Goal: Task Accomplishment & Management: Use online tool/utility

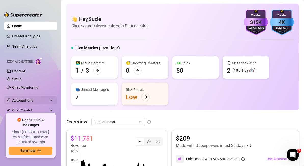
click at [33, 101] on span "Automations" at bounding box center [30, 100] width 36 height 8
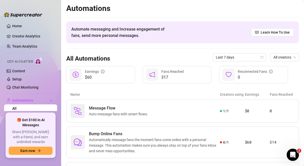
scroll to position [34, 0]
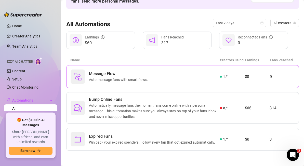
click at [193, 74] on div "Message Flow Auto-message fans with smart flows." at bounding box center [145, 77] width 149 height 14
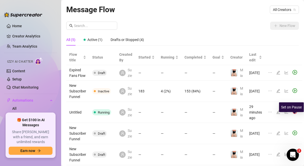
click at [294, 114] on img at bounding box center [295, 112] width 5 height 5
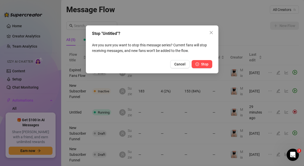
click at [205, 64] on span "Stop" at bounding box center [204, 64] width 7 height 4
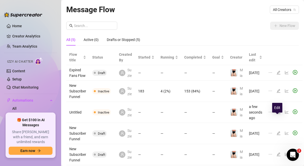
click at [277, 114] on icon "edit" at bounding box center [279, 112] width 4 height 4
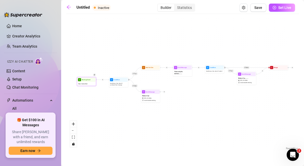
click at [88, 83] on div "New Subscriber" at bounding box center [87, 84] width 18 height 4
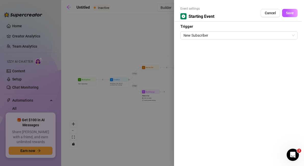
click at [136, 116] on div at bounding box center [152, 83] width 304 height 166
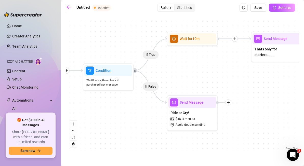
drag, startPoint x: 97, startPoint y: 75, endPoint x: 115, endPoint y: 125, distance: 52.8
click at [115, 125] on div "If True If False If True If False Merge Condition Wait 0 hours, then check if r…" at bounding box center [182, 84] width 233 height 135
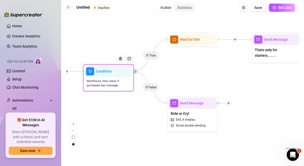
click at [113, 85] on span "Wait 0 hours, then check if purchased last message" at bounding box center [109, 83] width 44 height 9
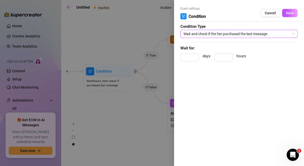
click at [278, 32] on span "Wait and check if the fan purchased the last message" at bounding box center [239, 34] width 111 height 8
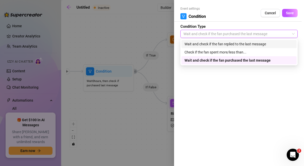
click at [272, 45] on div "Wait and check if the fan replied to the last message" at bounding box center [239, 44] width 109 height 6
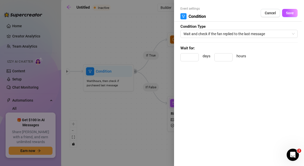
click at [152, 120] on div at bounding box center [152, 83] width 304 height 166
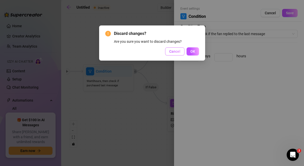
click at [174, 52] on span "Cancel" at bounding box center [174, 51] width 11 height 4
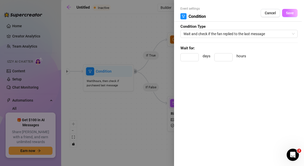
click at [292, 11] on span "Save" at bounding box center [290, 13] width 8 height 4
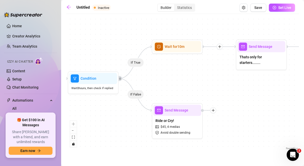
drag, startPoint x: 229, startPoint y: 62, endPoint x: 214, endPoint y: 69, distance: 16.9
click at [214, 69] on div "If True If False If True If False Merge Condition Wait 0 hours, then check if r…" at bounding box center [182, 84] width 233 height 135
click at [167, 50] on div "Wait for 10m" at bounding box center [178, 46] width 48 height 11
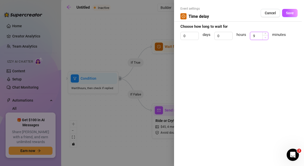
click at [266, 38] on icon "down" at bounding box center [266, 37] width 2 height 1
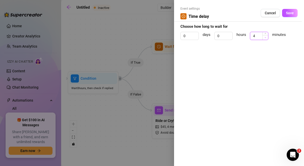
click at [266, 38] on icon "down" at bounding box center [266, 37] width 2 height 1
type input "0"
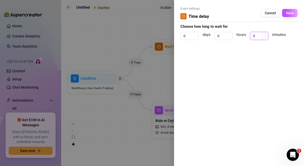
click at [266, 38] on icon "down" at bounding box center [266, 37] width 2 height 1
click at [293, 11] on span "Save" at bounding box center [290, 13] width 8 height 4
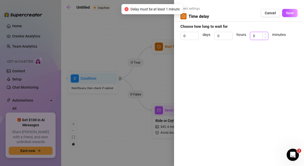
click at [257, 36] on input "0" at bounding box center [260, 36] width 18 height 8
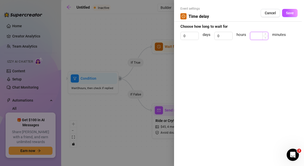
type input "1"
click at [292, 12] on span "Save" at bounding box center [290, 13] width 8 height 4
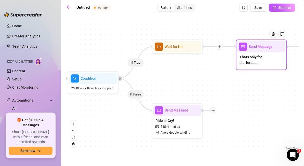
click at [250, 62] on div "Thats only for starters........" at bounding box center [262, 60] width 48 height 16
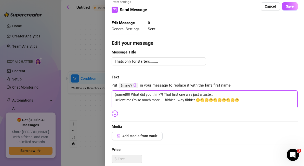
scroll to position [7, 0]
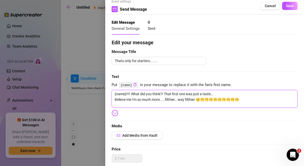
drag, startPoint x: 115, startPoint y: 94, endPoint x: 228, endPoint y: 104, distance: 113.4
click at [228, 104] on textarea "{name}!!!! What did you think?! That first one was just a taste… Believe me I'm…" at bounding box center [205, 99] width 186 height 18
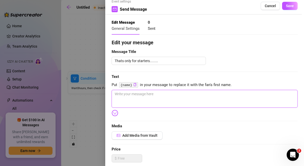
type textarea "Write your message here"
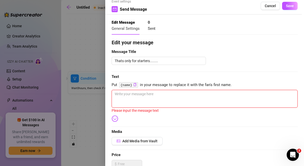
scroll to position [34, 0]
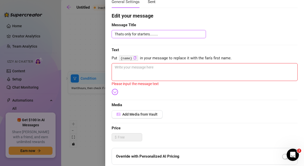
drag, startPoint x: 182, startPoint y: 35, endPoint x: 101, endPoint y: 35, distance: 80.9
click at [101, 35] on div "Event settings Send Message Cancel Save Edit Message General Settings 0 Sent Ed…" at bounding box center [152, 83] width 304 height 166
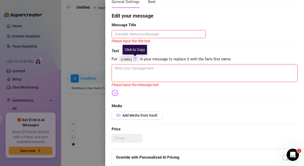
click at [135, 59] on icon "copy" at bounding box center [134, 58] width 3 height 3
click at [130, 67] on textarea at bounding box center [205, 73] width 186 height 18
type textarea "S"
type textarea "So"
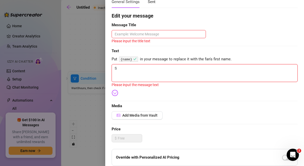
type textarea "So"
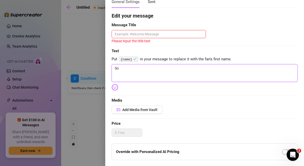
type textarea "So"
type textarea "So g"
type textarea "So gl"
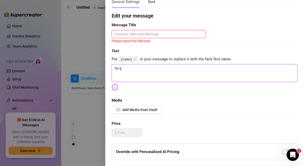
type textarea "So gl"
type textarea "So gla"
type textarea "So glad"
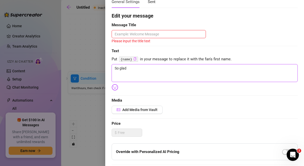
type textarea "So glad"
type textarea "So glad y"
type textarea "So glad yo"
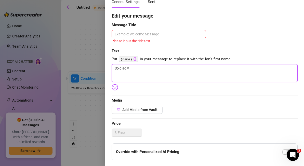
type textarea "So glad yo"
type textarea "So glad you"
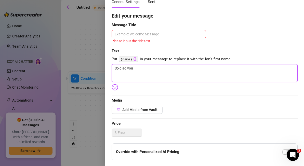
type textarea "So glad you f"
type textarea "So glad you fo"
type textarea "So glad you fou"
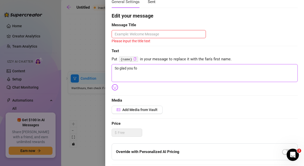
type textarea "So glad you fou"
type textarea "So glad you founm"
type textarea "So glad you founmd"
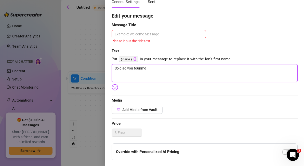
type textarea "So glad you founmd"
type textarea "So glad you founmd m"
type textarea "So glad you founmd"
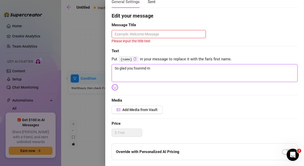
type textarea "So glad you founmd"
type textarea "So glad you founm"
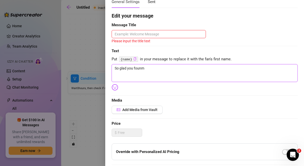
type textarea "So glad you foun"
type textarea "So glad you found"
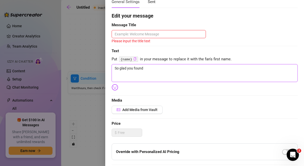
type textarea "So glad you found"
type textarea "So glad you found m"
type textarea "So glad you found me"
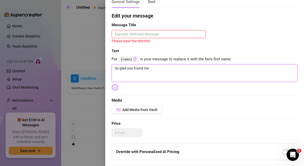
type textarea "So glad you found me!"
type textarea "So glad you found me! A"
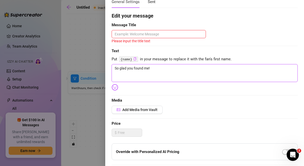
type textarea "So glad you found me! A"
type textarea "So glad you found me! As"
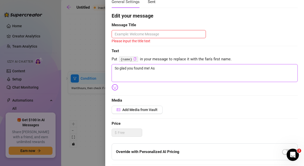
type textarea "So glad you found me! As p"
type textarea "So glad you found me! As pr"
type textarea "So glad you found me! As pro"
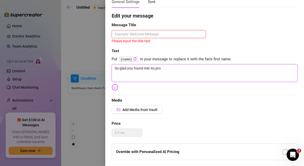
type textarea "So glad you found me! As pro"
type textarea "So glad you found me! As prom"
type textarea "So glad you found me! As promi"
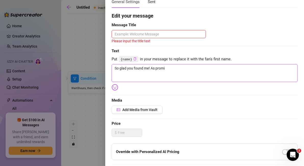
type textarea "So glad you found me! As promis"
type textarea "So glad you found me! As promise"
type textarea "So glad you found me! As promised"
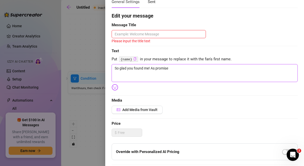
type textarea "So glad you found me! As promised"
type textarea "So glad you found me! As promised I"
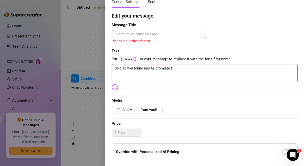
type textarea "So glad you found me! As promised I'"
type textarea "So glad you found me! As promised I'v"
type textarea "So glad you found me! As promised I've"
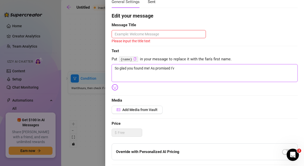
type textarea "So glad you found me! As promised I've"
type textarea "So glad you found me! As promised I've g"
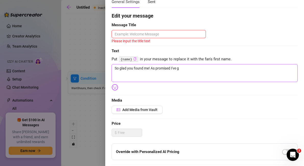
type textarea "So glad you found me! As promised I've go"
type textarea "So glad you found me! As promised I've got"
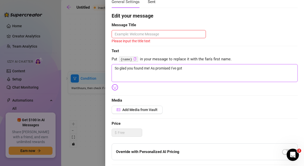
type textarea "So glad you found me! As promised I've got"
type textarea "So glad you found me! As promised I've got a"
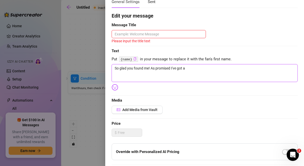
type textarea "So glad you found me! As promised I've got a s"
type textarea "So glad you found me! As promised I've got a sp"
type textarea "So glad you found me! As promised I've got a spe"
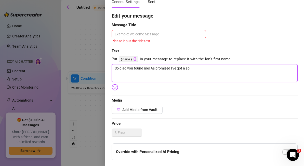
type textarea "So glad you found me! As promised I've got a spe"
type textarea "So glad you found me! As promised I've got a spec"
type textarea "So glad you found me! As promised I've got a speci"
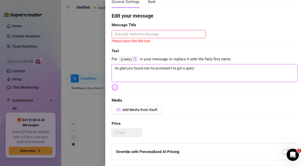
type textarea "So glad you found me! As promised I've got a specia"
type textarea "So glad you found me! As promised I've got a special"
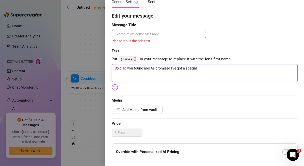
type textarea "So glad you found me! As promised I've got a special"
type textarea "So glad you found me! As promised I've got a special l"
type textarea "So glad you found me! As promised I've got a special li"
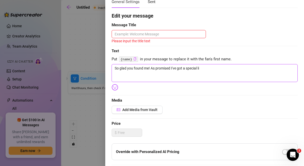
type textarea "So glad you found me! As promised I've got a special l"
type textarea "So glad you found me! As promised I've got a special"
type textarea "So glad you found me! As promised I've got a special b"
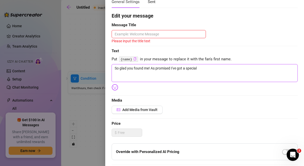
type textarea "So glad you found me! As promised I've got a special b"
type textarea "So glad you found me! As promised I've got a special bu"
type textarea "So glad you found me! As promised I've got a special bun"
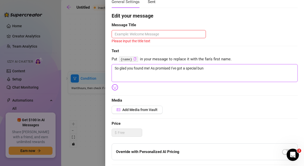
type textarea "So glad you found me! As promised I've got a special bund"
type textarea "So glad you found me! As promised I've got a special bundl"
type textarea "So glad you found me! As promised I've got a special bundle"
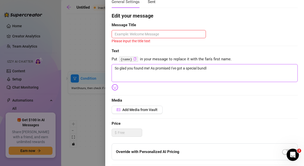
type textarea "So glad you found me! As promised I've got a special bundle"
type textarea "So glad you found me! As promised I've got a special bundle f"
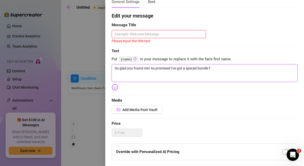
type textarea "So glad you found me! As promised I've got a special bundle fo"
type textarea "So glad you found me! As promised I've got a special bundle for"
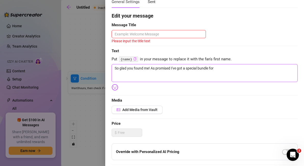
type textarea "So glad you found me! As promised I've got a special bundle for"
type textarea "So glad you found me! As promised I've got a special bundle for y"
type textarea "So glad you found me! As promised I've got a special bundle for yo"
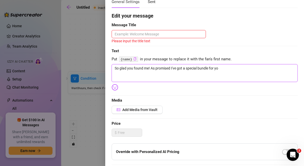
type textarea "So glad you found me! As promised I've got a special bundle for you"
type textarea "So glad you found me! As promised I've got a special bundle for you -"
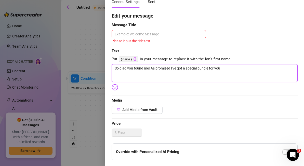
type textarea "So glad you found me! As promised I've got a special bundle for you -"
type textarea "So glad you found me! As promised I've got a special bundle for you - e"
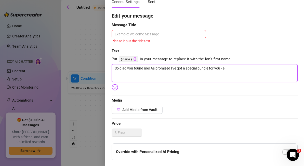
type textarea "So glad you found me! As promised I've got a special bundle for you - es"
type textarea "So glad you found me! As promised I've got a special bundle for you - esp"
type textarea "So glad you found me! As promised I've got a special bundle for you - espe"
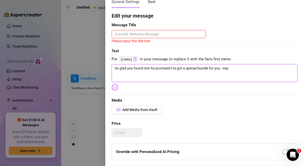
type textarea "So glad you found me! As promised I've got a special bundle for you - espe"
type textarea "So glad you found me! As promised I've got a special bundle for you - espec"
type textarea "So glad you found me! As promised I've got a special bundle for you - especa"
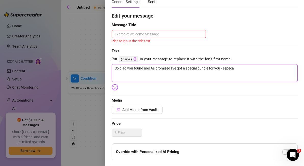
type textarea "So glad you found me! As promised I've got a special bundle for you - especal"
type textarea "So glad you found me! As promised I've got a special bundle for you - especa"
type textarea "So glad you found me! As promised I've got a special bundle for you - espec"
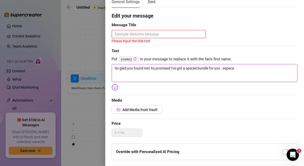
type textarea "So glad you found me! As promised I've got a special bundle for you - espec"
type textarea "So glad you found me! As promised I've got a special bundle for you - especi"
type textarea "So glad you found me! As promised I've got a special bundle for you - especia"
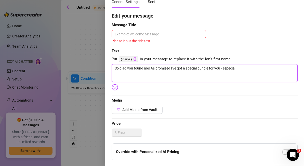
type textarea "So glad you found me! As promised I've got a special bundle for you - especial"
type textarea "So glad you found me! As promised I've got a special bundle for you - especiall"
type textarea "So glad you found me! As promised I've got a special bundle for you - especially"
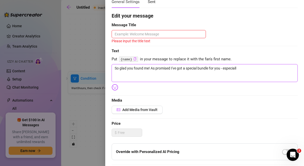
type textarea "So glad you found me! As promised I've got a special bundle for you - especially"
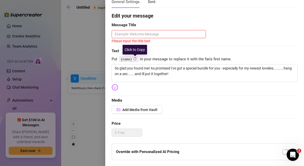
click at [135, 60] on icon "copy" at bounding box center [134, 58] width 3 height 3
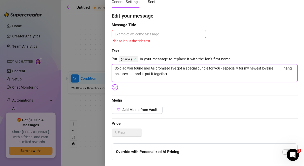
click at [151, 68] on textarea "So glad you found me! As promised I've got a special bundle for you - especiall…" at bounding box center [205, 73] width 186 height 18
paste textarea "{name}"
click at [203, 76] on textarea "So glad you found me! {name} As promised I've got a special bundle for you - es…" at bounding box center [205, 73] width 186 height 18
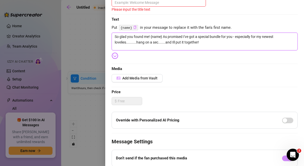
scroll to position [123, 0]
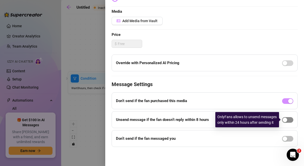
click at [286, 120] on div "button" at bounding box center [285, 120] width 5 height 5
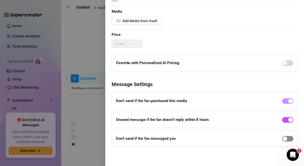
click at [285, 140] on div "button" at bounding box center [285, 139] width 5 height 5
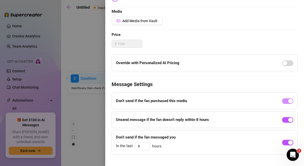
click at [93, 115] on div at bounding box center [152, 83] width 304 height 166
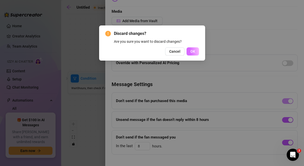
click at [194, 53] on span "OK" at bounding box center [193, 51] width 5 height 4
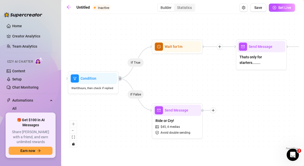
click at [137, 67] on div "If True If False If True If False Merge Condition Wait 0 hours, then check if r…" at bounding box center [182, 84] width 233 height 135
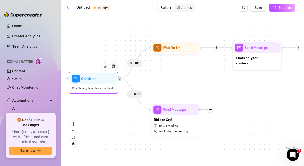
click at [106, 84] on div "Condition" at bounding box center [93, 78] width 47 height 11
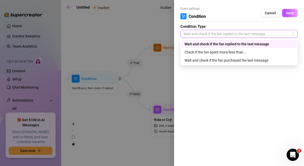
click at [277, 36] on span "Wait and check if the fan replied to the last message" at bounding box center [239, 34] width 111 height 8
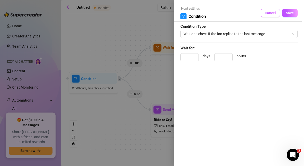
click at [272, 14] on span "Cancel" at bounding box center [270, 13] width 11 height 4
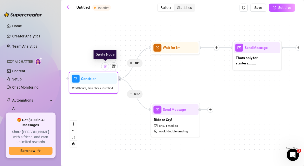
click at [106, 68] on img at bounding box center [105, 66] width 4 height 4
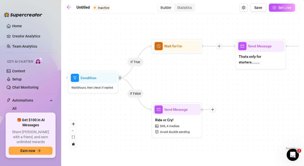
click at [136, 65] on icon "Edge from d6c6ded5-7601-45cb-92ea-9f27f6882c7d to 1f3c0cd2-0d48-4906-aa23-b1d1c…" at bounding box center [135, 62] width 33 height 32
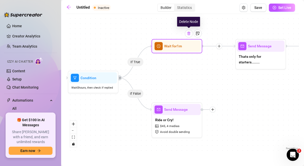
click at [190, 35] on img at bounding box center [189, 33] width 4 height 4
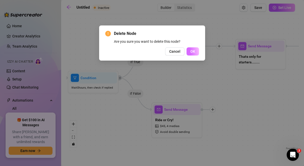
click at [195, 52] on span "OK" at bounding box center [193, 51] width 5 height 4
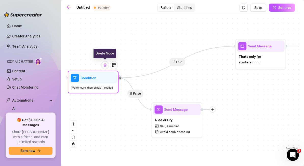
click at [105, 67] on img at bounding box center [105, 65] width 4 height 4
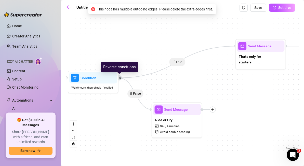
click at [121, 79] on icon "retweet" at bounding box center [120, 78] width 2 height 2
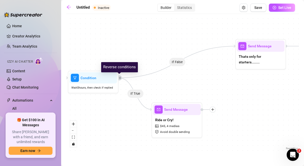
click at [121, 79] on icon "retweet" at bounding box center [120, 78] width 2 height 2
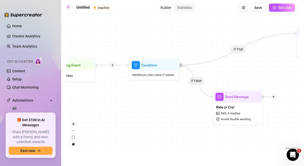
drag, startPoint x: 100, startPoint y: 126, endPoint x: 146, endPoint y: 109, distance: 48.3
click at [146, 109] on div "If True If False If True If False Merge Condition Wait 0 hours, then check if r…" at bounding box center [182, 84] width 233 height 135
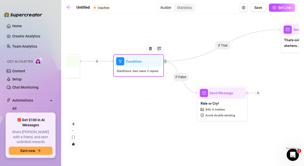
click at [149, 68] on div "Wait 0 hours, then check if replied" at bounding box center [139, 71] width 48 height 8
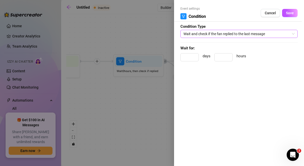
click at [257, 33] on span "Wait and check if the fan replied to the last message" at bounding box center [239, 34] width 111 height 8
click at [147, 127] on div at bounding box center [152, 83] width 304 height 166
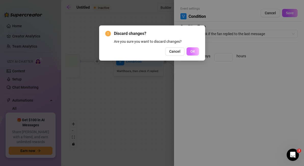
click at [194, 54] on button "OK" at bounding box center [193, 51] width 13 height 8
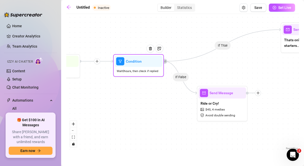
click at [122, 65] on span "filter" at bounding box center [120, 61] width 8 height 8
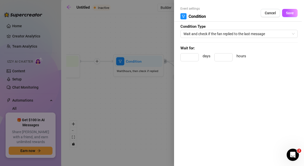
click at [137, 101] on div at bounding box center [152, 83] width 304 height 166
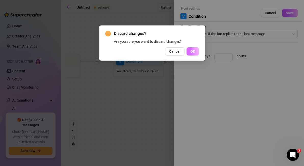
click at [193, 52] on span "OK" at bounding box center [193, 51] width 5 height 4
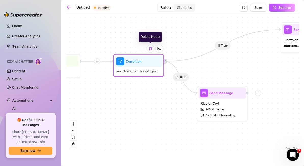
click at [151, 50] on img at bounding box center [150, 49] width 4 height 4
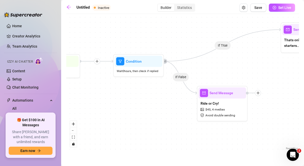
click at [173, 61] on icon "Edge from d6c6ded5-7601-45cb-92ea-9f27f6882c7d to ce7b954e-be57-4592-989c-a2b47…" at bounding box center [222, 46] width 117 height 32
click at [260, 31] on icon "Edge from d6c6ded5-7601-45cb-92ea-9f27f6882c7d to ce7b954e-be57-4592-989c-a2b47…" at bounding box center [222, 46] width 117 height 32
click at [225, 48] on div "If True If False If True If False Merge Condition Wait 0 hours, then check if r…" at bounding box center [182, 84] width 233 height 135
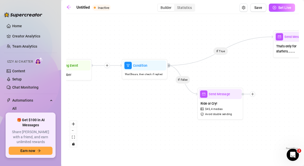
drag, startPoint x: 119, startPoint y: 66, endPoint x: 115, endPoint y: 89, distance: 23.5
click at [115, 89] on div "If True If False If True If False Merge Condition Wait 0 hours, then check if r…" at bounding box center [182, 84] width 233 height 135
click at [108, 66] on icon "plus" at bounding box center [107, 66] width 3 height 0
click at [174, 116] on div "Time Delay Condition Message Tag Fan If True If False If True If False Merge Co…" at bounding box center [182, 84] width 233 height 135
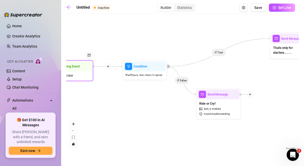
click at [81, 74] on div "New Subscriber" at bounding box center [71, 75] width 42 height 8
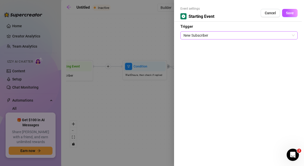
click at [218, 36] on span "New Subscriber" at bounding box center [239, 36] width 111 height 8
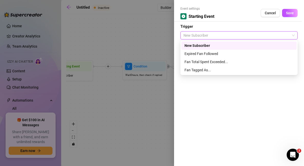
click at [218, 46] on div "New Subscriber" at bounding box center [239, 46] width 109 height 6
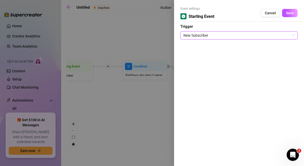
click at [152, 126] on div at bounding box center [152, 83] width 304 height 166
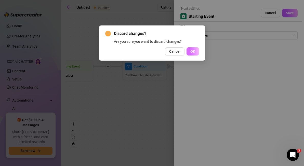
click at [195, 51] on span "OK" at bounding box center [193, 51] width 5 height 4
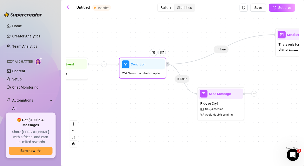
click at [154, 71] on div "Wait 0 hours, then check if replied" at bounding box center [142, 73] width 45 height 8
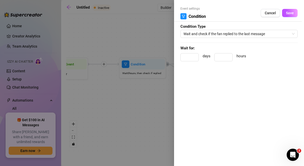
click at [157, 101] on div at bounding box center [152, 83] width 304 height 166
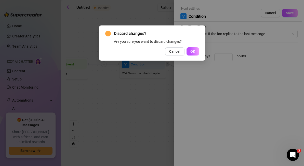
click at [197, 47] on div "Discard changes? Are you sure you want to discard changes? Cancel OK" at bounding box center [152, 43] width 94 height 25
click at [197, 51] on button "OK" at bounding box center [193, 51] width 13 height 8
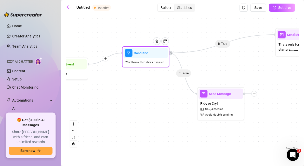
drag, startPoint x: 119, startPoint y: 65, endPoint x: 122, endPoint y: 55, distance: 11.0
click at [122, 55] on div "Condition Wait 0 hours, then check if replied" at bounding box center [145, 56] width 47 height 21
drag, startPoint x: 119, startPoint y: 53, endPoint x: 117, endPoint y: 68, distance: 14.7
click at [117, 68] on div "If True If False If True If False Merge Condition Wait 0 hours, then check if r…" at bounding box center [182, 84] width 233 height 135
click at [110, 56] on icon "Edge from ce8ce8d4-3b58-4b89-b95a-4d4bb2ff7e10 to d6c6ded5-7601-45cb-92ea-9f27f…" at bounding box center [106, 58] width 34 height 11
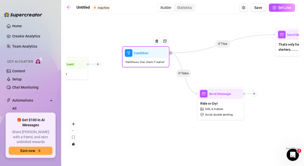
click at [152, 61] on span "Wait 0 hours, then check if replied" at bounding box center [145, 62] width 39 height 4
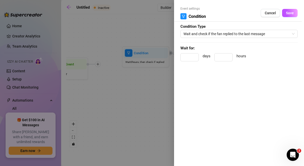
click at [151, 87] on div at bounding box center [152, 83] width 304 height 166
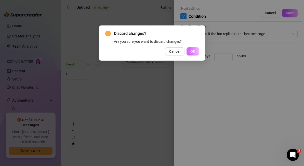
click at [197, 52] on button "OK" at bounding box center [193, 51] width 13 height 8
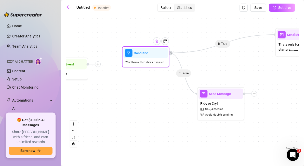
click at [158, 42] on img at bounding box center [157, 41] width 4 height 4
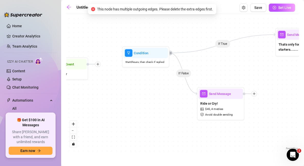
click at [181, 52] on icon "Edge from d6c6ded5-7601-45cb-92ea-9f27f6882c7d to ce7b954e-be57-4592-989c-a2b47…" at bounding box center [223, 44] width 106 height 18
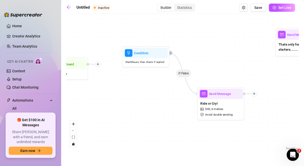
click at [179, 62] on icon "Edge from d6c6ded5-7601-45cb-92ea-9f27f6882c7d to de3bd22c-badb-4a26-816b-dfa47…" at bounding box center [184, 73] width 28 height 41
click at [183, 73] on icon "Edge from d6c6ded5-7601-45cb-92ea-9f27f6882c7d to de3bd22c-badb-4a26-816b-dfa47…" at bounding box center [184, 73] width 28 height 41
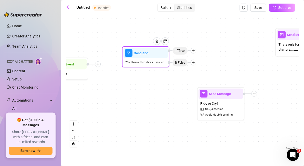
click at [150, 63] on span "Wait 0 hours, then check if replied" at bounding box center [145, 62] width 39 height 4
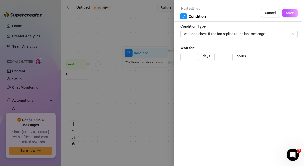
click at [150, 92] on div at bounding box center [152, 83] width 304 height 166
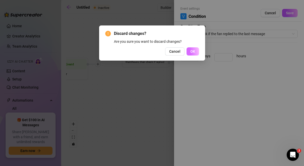
click at [190, 51] on button "OK" at bounding box center [193, 51] width 13 height 8
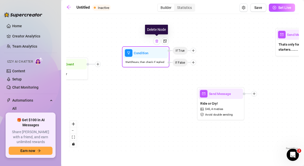
click at [158, 42] on img at bounding box center [157, 41] width 4 height 4
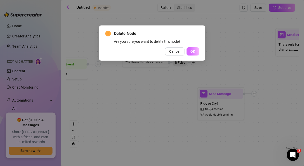
click at [193, 52] on span "OK" at bounding box center [193, 51] width 5 height 4
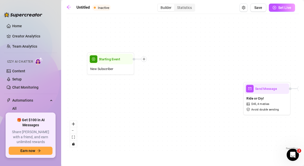
drag, startPoint x: 121, startPoint y: 95, endPoint x: 167, endPoint y: 90, distance: 46.5
click at [167, 90] on div "If True If False Merge Condition Wait 0 hours, then check if replied Send Messa…" at bounding box center [182, 84] width 233 height 135
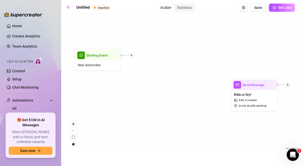
drag, startPoint x: 216, startPoint y: 59, endPoint x: 203, endPoint y: 55, distance: 13.1
click at [203, 55] on div "If True If False Merge Condition Wait 0 hours, then check if replied Send Messa…" at bounding box center [182, 84] width 233 height 135
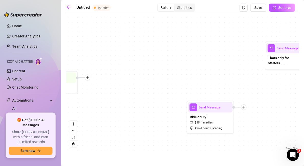
drag, startPoint x: 203, startPoint y: 55, endPoint x: 159, endPoint y: 77, distance: 49.5
click at [159, 77] on div "If True If False Merge Condition Wait 0 hours, then check if replied Send Messa…" at bounding box center [182, 84] width 233 height 135
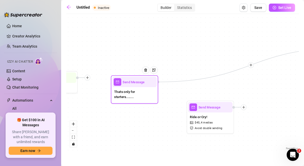
drag, startPoint x: 284, startPoint y: 60, endPoint x: 129, endPoint y: 94, distance: 159.1
click at [129, 94] on span "Thats only for starters........" at bounding box center [134, 94] width 41 height 10
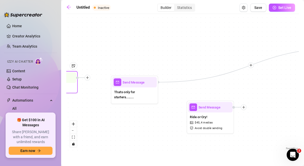
click at [88, 78] on icon "plus" at bounding box center [87, 77] width 3 height 3
click at [104, 79] on div "Time Delay" at bounding box center [111, 78] width 35 height 8
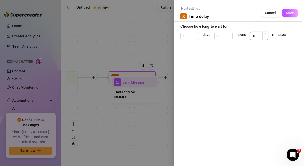
click at [261, 37] on input "0" at bounding box center [260, 36] width 18 height 8
click at [293, 11] on span "Save" at bounding box center [290, 13] width 8 height 4
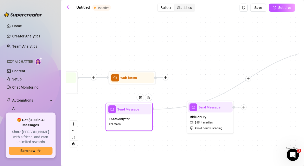
drag, startPoint x: 145, startPoint y: 93, endPoint x: 140, endPoint y: 121, distance: 27.9
click at [140, 121] on span "Thats only for starters........" at bounding box center [129, 122] width 41 height 10
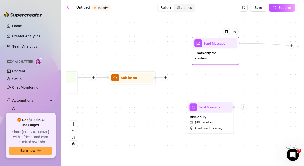
drag, startPoint x: 144, startPoint y: 115, endPoint x: 231, endPoint y: 59, distance: 103.1
click at [231, 59] on div "Thats only for starters........" at bounding box center [215, 55] width 45 height 15
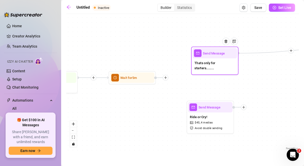
click at [223, 60] on span "Thats only for starters........" at bounding box center [215, 65] width 41 height 10
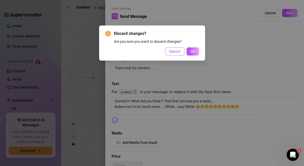
click at [172, 51] on span "Cancel" at bounding box center [174, 51] width 11 height 4
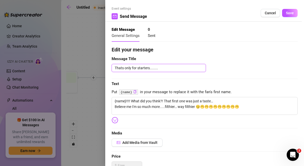
drag, startPoint x: 172, startPoint y: 68, endPoint x: 72, endPoint y: 68, distance: 99.7
click at [72, 68] on div "Event settings Send Message Cancel Save Edit Message General Settings 0 Sent Ed…" at bounding box center [152, 83] width 304 height 166
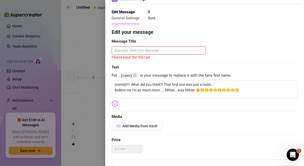
scroll to position [21, 0]
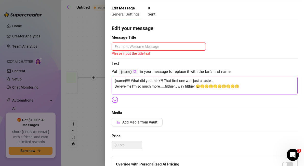
drag, startPoint x: 241, startPoint y: 85, endPoint x: 98, endPoint y: 73, distance: 143.2
click at [98, 73] on div "Event settings Send Message Cancel Save Edit Message General Settings 0 Sent Ed…" at bounding box center [152, 83] width 304 height 166
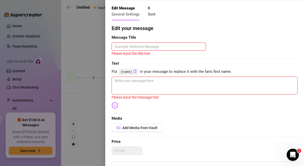
click at [132, 45] on textarea at bounding box center [159, 47] width 94 height 8
click at [120, 83] on textarea at bounding box center [205, 86] width 186 height 18
click at [135, 71] on icon "copy" at bounding box center [135, 71] width 3 height 3
click at [131, 81] on textarea at bounding box center [205, 86] width 186 height 18
paste textarea "{name}"
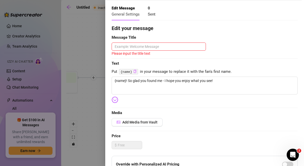
click at [115, 103] on div "Pick an emoji…" at bounding box center [103, 106] width 37 height 6
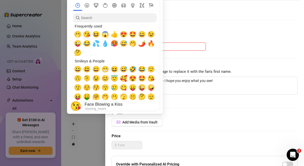
click at [87, 34] on span "😘" at bounding box center [87, 34] width 8 height 7
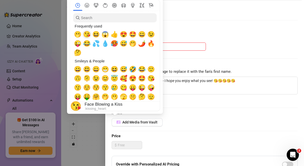
click at [87, 34] on span "😘" at bounding box center [87, 34] width 8 height 7
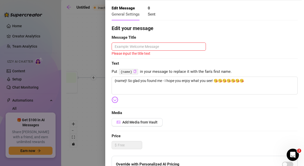
click at [219, 127] on div "Edit your message Message Title Please input the title text Text Put {name} in …" at bounding box center [205, 136] width 186 height 224
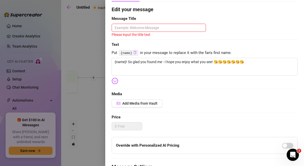
scroll to position [38, 0]
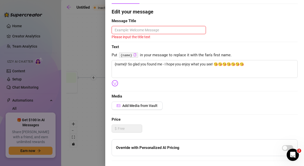
click at [140, 31] on textarea at bounding box center [159, 30] width 94 height 8
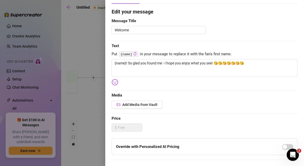
click at [222, 92] on div "Edit your message Message Title Welcome Text Put {name} in your message to repl…" at bounding box center [205, 119] width 186 height 223
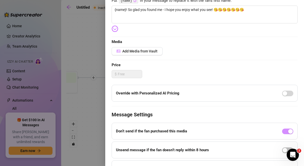
scroll to position [122, 0]
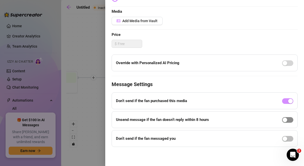
click at [286, 120] on div "button" at bounding box center [285, 120] width 5 height 5
click at [285, 139] on div "button" at bounding box center [285, 139] width 5 height 5
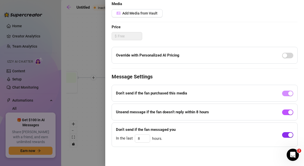
scroll to position [0, 0]
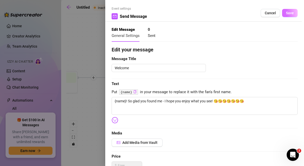
click at [291, 14] on span "Save" at bounding box center [290, 13] width 8 height 4
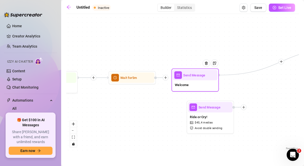
drag, startPoint x: 217, startPoint y: 65, endPoint x: 198, endPoint y: 87, distance: 29.1
click at [198, 87] on div "Welcome" at bounding box center [195, 85] width 45 height 10
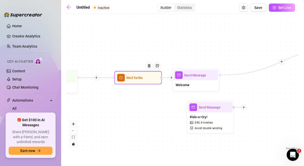
drag, startPoint x: 166, startPoint y: 79, endPoint x: 172, endPoint y: 79, distance: 6.1
click at [172, 79] on div at bounding box center [172, 78] width 6 height 6
click at [171, 93] on div "If True If False Wait for 5m Merge Condition Wait 0 hours, then check if replie…" at bounding box center [182, 84] width 233 height 135
click at [170, 105] on div "If True If False Wait for 5m Merge Condition Wait 0 hours, then check if replie…" at bounding box center [182, 84] width 233 height 135
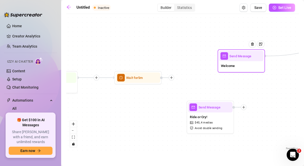
drag, startPoint x: 197, startPoint y: 82, endPoint x: 242, endPoint y: 63, distance: 48.1
click at [242, 63] on div "Welcome" at bounding box center [241, 66] width 45 height 10
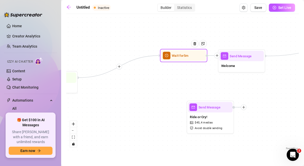
drag, startPoint x: 172, startPoint y: 79, endPoint x: 219, endPoint y: 57, distance: 51.2
click at [219, 57] on icon "plus" at bounding box center [217, 55] width 3 height 3
click at [218, 56] on icon "plus" at bounding box center [217, 55] width 3 height 3
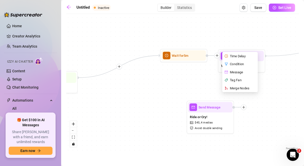
click at [205, 84] on div "If True If False Wait for 5m Time Delay Condition Message Tag Fan Merge Nodes M…" at bounding box center [182, 84] width 233 height 135
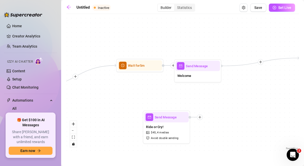
drag, startPoint x: 205, startPoint y: 84, endPoint x: 161, endPoint y: 94, distance: 45.2
click at [161, 94] on div "If True If False Wait for 5m Merge Condition Wait 0 hours, then check if replie…" at bounding box center [182, 84] width 233 height 135
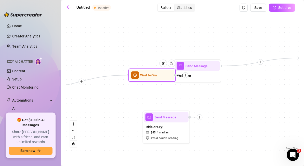
drag, startPoint x: 156, startPoint y: 69, endPoint x: 168, endPoint y: 79, distance: 16.0
click at [168, 79] on div at bounding box center [165, 67] width 21 height 24
click at [186, 76] on icon "plus" at bounding box center [185, 75] width 3 height 3
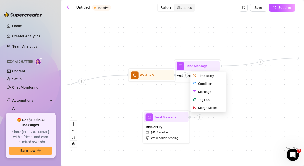
click at [190, 87] on div "If True If False Wait for 5m Time Delay Condition Message Tag Fan Merge Nodes M…" at bounding box center [182, 84] width 233 height 135
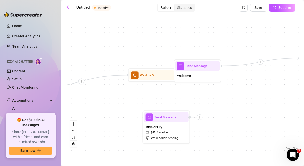
click at [172, 91] on div "If True If False Wait for 5m Merge Condition Wait 0 hours, then check if replie…" at bounding box center [182, 84] width 233 height 135
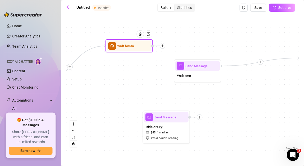
drag, startPoint x: 165, startPoint y: 79, endPoint x: 140, endPoint y: 49, distance: 38.2
click at [140, 49] on div at bounding box center [142, 38] width 21 height 24
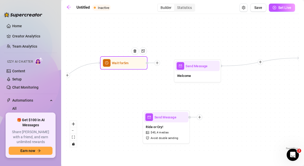
drag, startPoint x: 164, startPoint y: 47, endPoint x: 155, endPoint y: 55, distance: 11.6
click at [156, 61] on icon "plus" at bounding box center [157, 62] width 3 height 3
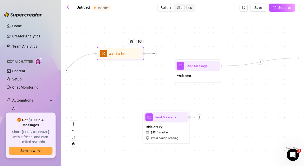
click at [155, 55] on icon "plus" at bounding box center [153, 53] width 3 height 3
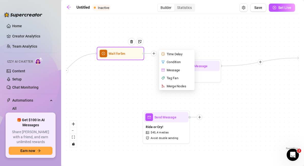
click at [173, 63] on div "Condition" at bounding box center [177, 62] width 35 height 8
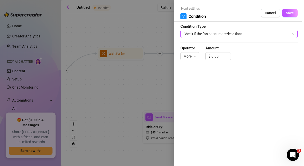
click at [239, 35] on span "Check if the fan spent more/less than..." at bounding box center [239, 34] width 111 height 8
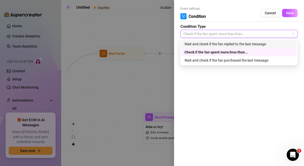
click at [240, 42] on div "Wait and check if the fan replied to the last message" at bounding box center [239, 44] width 109 height 6
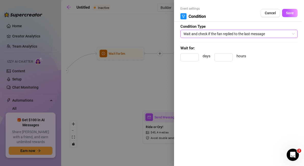
click at [163, 86] on div at bounding box center [152, 83] width 304 height 166
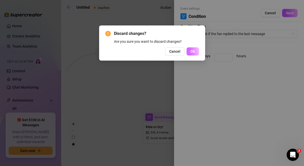
click at [192, 51] on span "OK" at bounding box center [193, 51] width 5 height 4
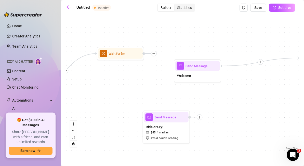
click at [154, 95] on div "If True If False Wait for 5m Merge Condition Wait 0 hours, then check if replie…" at bounding box center [182, 84] width 233 height 135
click at [175, 71] on div "Send Message Welcome" at bounding box center [197, 70] width 47 height 23
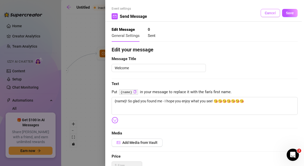
click at [269, 14] on span "Cancel" at bounding box center [270, 13] width 11 height 4
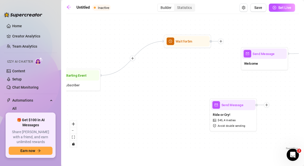
drag, startPoint x: 122, startPoint y: 89, endPoint x: 189, endPoint y: 77, distance: 68.2
click at [189, 77] on div "If True If False Wait for 5m Merge Condition Wait 0 hours, then check if replie…" at bounding box center [182, 84] width 233 height 135
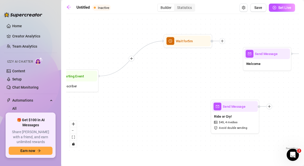
drag, startPoint x: 163, startPoint y: 42, endPoint x: 208, endPoint y: 65, distance: 50.9
click at [208, 65] on div "If True If False Wait for 5m Merge Condition Wait 0 hours, then check if replie…" at bounding box center [182, 84] width 233 height 135
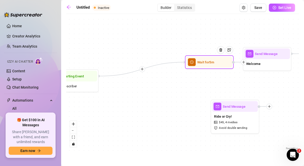
drag, startPoint x: 225, startPoint y: 42, endPoint x: 246, endPoint y: 64, distance: 30.3
click at [246, 64] on div at bounding box center [244, 62] width 6 height 6
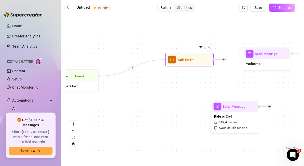
drag, startPoint x: 217, startPoint y: 66, endPoint x: 197, endPoint y: 64, distance: 20.6
click at [197, 64] on div "Wait for 5m" at bounding box center [190, 59] width 46 height 11
click at [224, 60] on icon "plus" at bounding box center [223, 59] width 3 height 3
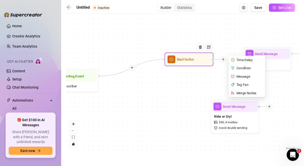
click at [251, 91] on div "Merge Nodes" at bounding box center [247, 93] width 35 height 8
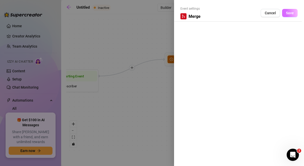
click at [292, 13] on span "Save" at bounding box center [290, 13] width 8 height 4
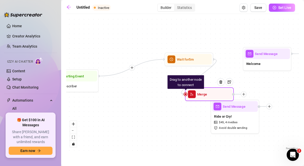
drag, startPoint x: 238, startPoint y: 52, endPoint x: 177, endPoint y: 87, distance: 69.7
click at [177, 87] on div "Drag to another node to connect" at bounding box center [186, 83] width 36 height 14
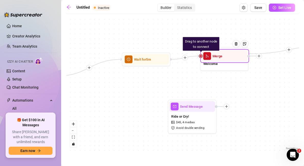
drag, startPoint x: 245, startPoint y: 96, endPoint x: 261, endPoint y: 57, distance: 41.5
click at [261, 57] on div at bounding box center [259, 56] width 6 height 6
click at [265, 90] on div "If True If False Drag to another node to connect Merge Wait for 5m Merge Condit…" at bounding box center [182, 84] width 233 height 135
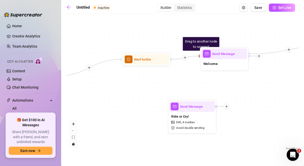
click at [257, 99] on div "If True If False Drag to another node to connect Merge Wait for 5m Merge Condit…" at bounding box center [182, 84] width 233 height 135
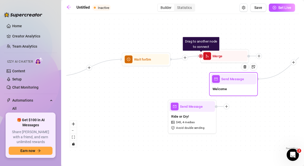
drag, startPoint x: 234, startPoint y: 66, endPoint x: 244, endPoint y: 93, distance: 28.8
click at [244, 93] on div "Welcome" at bounding box center [234, 89] width 46 height 10
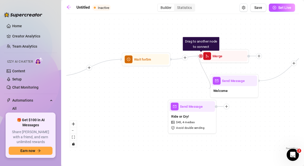
drag, startPoint x: 200, startPoint y: 56, endPoint x: 209, endPoint y: 89, distance: 33.4
click at [209, 89] on div "If True If False Drag to another node to connect Merge Wait for 5m Merge Condit…" at bounding box center [182, 84] width 233 height 135
click at [182, 85] on div "If True If False Drag to another node to connect Merge Wait for 5m Merge Condit…" at bounding box center [182, 84] width 233 height 135
drag, startPoint x: 200, startPoint y: 56, endPoint x: 214, endPoint y: 89, distance: 35.5
click at [214, 89] on div "Drag to another node to connect Merge Wait for 5m Merge Condition Wait 0 hours,…" at bounding box center [118, 103] width 222 height 129
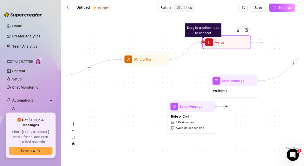
drag, startPoint x: 203, startPoint y: 58, endPoint x: 205, endPoint y: 44, distance: 13.7
click at [205, 44] on div "Merge" at bounding box center [227, 42] width 46 height 11
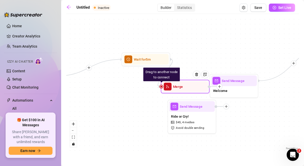
drag, startPoint x: 252, startPoint y: 44, endPoint x: 210, endPoint y: 89, distance: 61.0
click at [210, 89] on div at bounding box center [215, 87] width 15 height 6
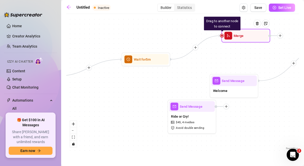
drag, startPoint x: 210, startPoint y: 89, endPoint x: 271, endPoint y: 38, distance: 79.5
click at [271, 38] on div at bounding box center [276, 36] width 15 height 6
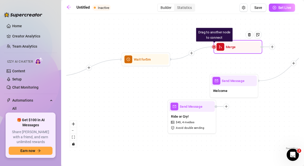
drag, startPoint x: 223, startPoint y: 38, endPoint x: 227, endPoint y: 11, distance: 27.2
click at [227, 11] on div "Untitled Inactive Builder Statistics Save Set Live If True If False Drag to ano…" at bounding box center [182, 77] width 233 height 147
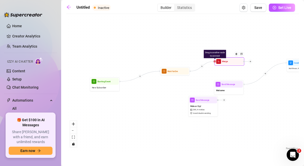
drag, startPoint x: 226, startPoint y: 25, endPoint x: 218, endPoint y: 55, distance: 31.2
click at [218, 58] on div "Merge" at bounding box center [230, 61] width 28 height 7
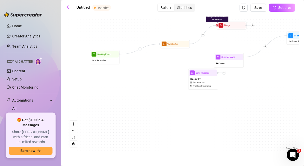
drag, startPoint x: 214, startPoint y: 55, endPoint x: 213, endPoint y: 19, distance: 35.7
click at [213, 19] on div "If True If False Drag to another node to connect Merge Wait for 5m Merge Condit…" at bounding box center [182, 84] width 233 height 135
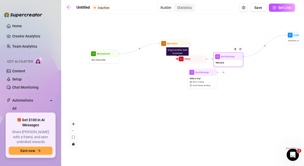
drag, startPoint x: 253, startPoint y: 18, endPoint x: 214, endPoint y: 61, distance: 58.1
click at [214, 61] on div "Drag to another node to connect Merge Wait for 5m Merge Condition Wait 0 hours,…" at bounding box center [157, 70] width 136 height 79
click at [214, 61] on div "Send Message Welcome" at bounding box center [229, 60] width 30 height 15
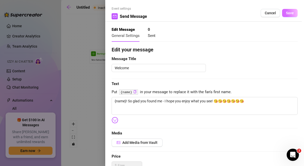
click at [287, 9] on button "Save" at bounding box center [290, 13] width 16 height 8
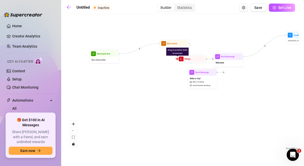
click at [265, 110] on div "If True If False Drag to another node to connect Merge Wait for 5m Merge Condit…" at bounding box center [182, 84] width 233 height 135
click at [165, 116] on div "If True If False Drag to another node to connect Merge Wait for 5m Merge Condit…" at bounding box center [182, 84] width 233 height 135
click at [175, 53] on div "Drag to another node to connect" at bounding box center [177, 51] width 22 height 8
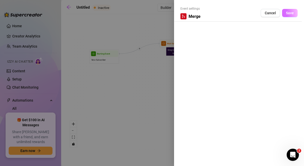
click at [287, 9] on button "Save" at bounding box center [290, 13] width 16 height 8
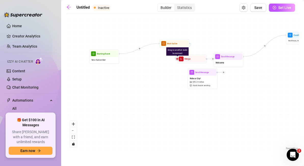
click at [167, 138] on div "If True If False Drag to another node to connect Merge Wait for 5m Merge Condit…" at bounding box center [182, 84] width 233 height 135
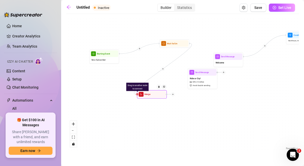
drag, startPoint x: 178, startPoint y: 60, endPoint x: 138, endPoint y: 95, distance: 53.7
click at [138, 95] on div "Merge" at bounding box center [152, 94] width 28 height 7
click at [208, 53] on div "If True If False Drag to another node to connect Merge Wait for 5m Merge Condit…" at bounding box center [182, 84] width 233 height 135
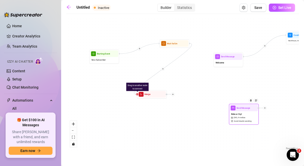
drag, startPoint x: 206, startPoint y: 81, endPoint x: 248, endPoint y: 117, distance: 54.8
click at [248, 117] on div "Ride or Cry! $ 45 , 4 medias Avoid double sending" at bounding box center [244, 117] width 28 height 13
click at [177, 60] on icon "Edge from 810d8dd4-c81d-4345-a1c8-1d5a664febc8 to 443949e0-d879-4a0b-ae26-5874f…" at bounding box center [163, 69] width 58 height 51
click at [168, 66] on icon "Edge from 810d8dd4-c81d-4345-a1c8-1d5a664febc8 to 443949e0-d879-4a0b-ae26-5874f…" at bounding box center [163, 69] width 58 height 51
click at [158, 96] on div at bounding box center [160, 89] width 13 height 15
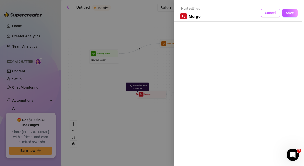
click at [271, 14] on span "Cancel" at bounding box center [270, 13] width 11 height 4
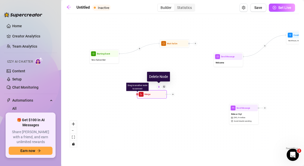
click at [159, 87] on img at bounding box center [159, 87] width 2 height 2
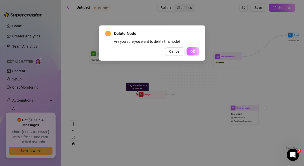
click at [196, 52] on button "OK" at bounding box center [193, 51] width 13 height 8
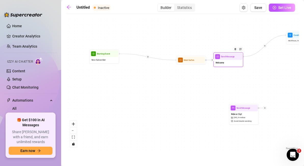
drag, startPoint x: 197, startPoint y: 45, endPoint x: 214, endPoint y: 62, distance: 24.0
click at [214, 62] on div "Wait for 5m Merge Condition Wait 0 hours, then check if replied Send Message Ri…" at bounding box center [157, 70] width 136 height 79
click at [208, 79] on div "If True If False Wait for 5m Merge Condition Wait 0 hours, then check if replie…" at bounding box center [182, 84] width 233 height 135
click at [191, 83] on div "If True If False Wait for 5m Merge Condition Wait 0 hours, then check if replie…" at bounding box center [182, 84] width 233 height 135
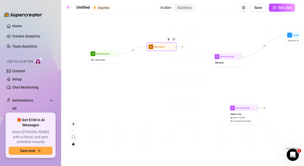
drag, startPoint x: 187, startPoint y: 63, endPoint x: 156, endPoint y: 49, distance: 33.8
click at [156, 49] on div "Wait for 5m" at bounding box center [162, 47] width 28 height 7
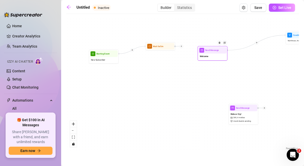
drag, startPoint x: 214, startPoint y: 63, endPoint x: 198, endPoint y: 57, distance: 16.8
click at [198, 57] on div "Send Message Welcome" at bounding box center [213, 53] width 30 height 15
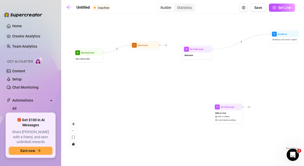
drag, startPoint x: 184, startPoint y: 48, endPoint x: 168, endPoint y: 47, distance: 15.3
click at [168, 47] on div "If True If False Wait for 5m Merge Condition Wait 0 hours, then check if replie…" at bounding box center [182, 84] width 233 height 135
drag, startPoint x: 166, startPoint y: 46, endPoint x: 174, endPoint y: 54, distance: 10.8
click at [174, 54] on div at bounding box center [174, 53] width 4 height 4
drag, startPoint x: 168, startPoint y: 53, endPoint x: 151, endPoint y: 63, distance: 19.5
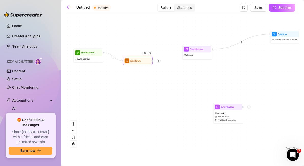
click at [152, 63] on div at bounding box center [156, 61] width 9 height 4
click at [157, 63] on div at bounding box center [157, 62] width 4 height 4
click at [154, 61] on div "Time Delay Condition Message Tag Fan Merge Nodes" at bounding box center [154, 62] width 9 height 4
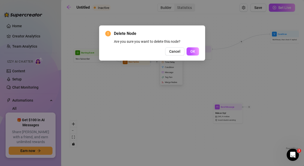
click at [205, 91] on div "Delete Node Are you sure you want to delete this node? Cancel OK" at bounding box center [152, 83] width 304 height 166
click at [175, 48] on button "Cancel" at bounding box center [174, 51] width 19 height 8
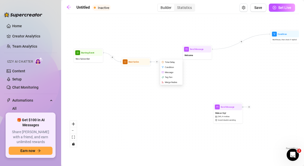
click at [164, 114] on div "If True If False Wait for 5m Time Delay Condition Message Tag Fan Merge Nodes M…" at bounding box center [182, 84] width 233 height 135
click at [157, 62] on icon "plus" at bounding box center [157, 62] width 2 height 2
click at [173, 72] on div "Message" at bounding box center [172, 72] width 22 height 5
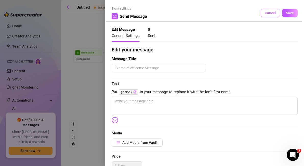
click at [274, 11] on span "Cancel" at bounding box center [270, 13] width 11 height 4
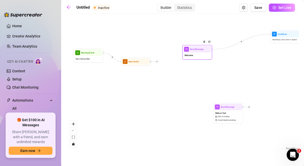
click at [209, 54] on div "Welcome" at bounding box center [197, 56] width 28 height 6
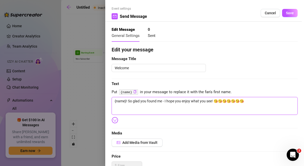
drag, startPoint x: 244, startPoint y: 102, endPoint x: 91, endPoint y: 97, distance: 153.1
click at [91, 97] on div "Event settings Send Message Cancel Save Edit Message General Settings 0 Sent Ed…" at bounding box center [152, 83] width 304 height 166
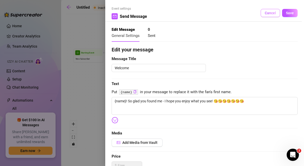
click at [276, 12] on span "Cancel" at bounding box center [270, 13] width 11 height 4
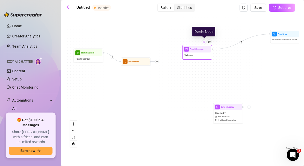
click at [205, 43] on div at bounding box center [204, 42] width 5 height 5
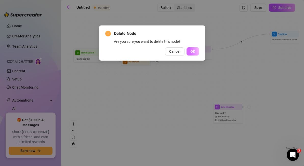
click at [194, 50] on span "OK" at bounding box center [193, 51] width 5 height 4
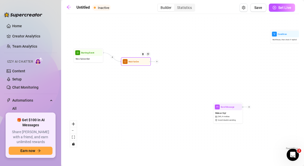
click at [157, 63] on div at bounding box center [157, 62] width 4 height 4
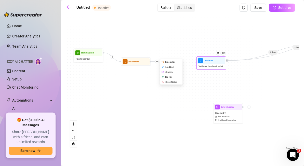
drag, startPoint x: 286, startPoint y: 40, endPoint x: 211, endPoint y: 66, distance: 79.1
click at [211, 66] on span "Wait 0 hours, then check if replied" at bounding box center [211, 66] width 24 height 3
click at [170, 71] on div "Message" at bounding box center [172, 72] width 22 height 5
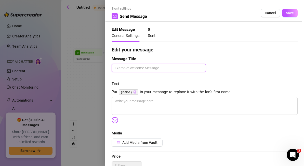
click at [169, 69] on textarea at bounding box center [159, 68] width 94 height 8
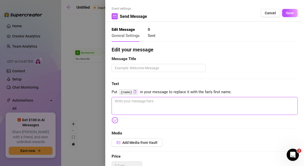
click at [141, 99] on textarea at bounding box center [205, 106] width 186 height 18
paste textarea "{name}! So glad you found me - I hope you enjoy what you see! 😘😘😘😘😘😘😘"
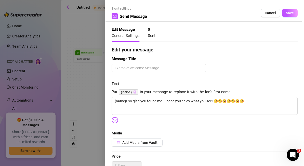
click at [135, 91] on icon "copy" at bounding box center [134, 91] width 3 height 3
click at [226, 58] on span "Message Title" at bounding box center [205, 59] width 186 height 6
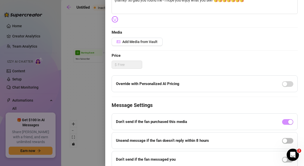
scroll to position [122, 0]
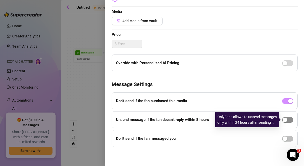
click at [284, 120] on div "button" at bounding box center [285, 120] width 5 height 5
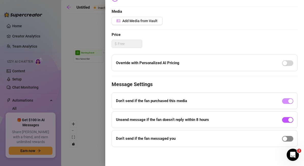
click at [286, 140] on div "button" at bounding box center [285, 139] width 5 height 5
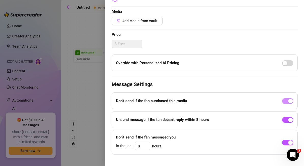
scroll to position [0, 0]
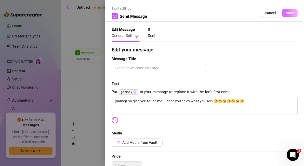
click at [293, 12] on span "Save" at bounding box center [290, 13] width 8 height 4
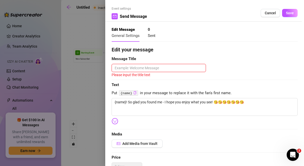
click at [168, 69] on textarea at bounding box center [159, 68] width 94 height 8
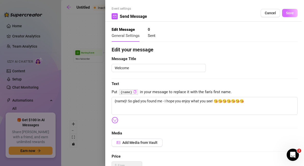
click at [293, 13] on span "Save" at bounding box center [290, 13] width 8 height 4
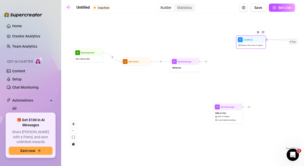
drag, startPoint x: 216, startPoint y: 66, endPoint x: 256, endPoint y: 45, distance: 45.0
click at [256, 45] on span "Wait 0 hours, then check if replied" at bounding box center [251, 45] width 24 height 3
click at [207, 63] on icon "plus" at bounding box center [206, 62] width 2 height 2
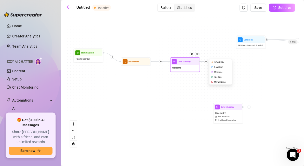
click at [219, 61] on div "Time Delay" at bounding box center [221, 61] width 22 height 5
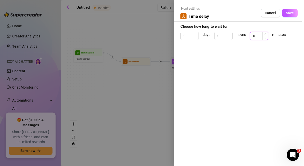
click at [258, 35] on input "0" at bounding box center [260, 36] width 18 height 8
click at [289, 13] on span "Save" at bounding box center [290, 13] width 8 height 4
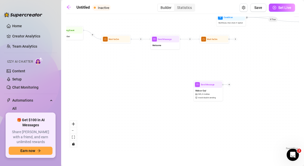
drag, startPoint x: 255, startPoint y: 64, endPoint x: 235, endPoint y: 41, distance: 30.2
click at [235, 41] on div "If True If False Wait for 3m Send Message Welcome Wait for 5m Merge Condition W…" at bounding box center [182, 84] width 233 height 135
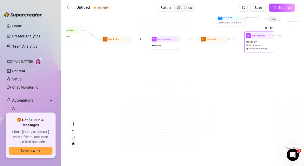
drag, startPoint x: 209, startPoint y: 97, endPoint x: 261, endPoint y: 47, distance: 71.6
click at [261, 47] on span "Avoid double sending" at bounding box center [257, 48] width 17 height 3
click at [235, 41] on div at bounding box center [236, 40] width 4 height 4
click at [264, 94] on div "If True If False Wait for 3m Time Delay Condition Message Tag Fan Merge Nodes S…" at bounding box center [182, 84] width 233 height 135
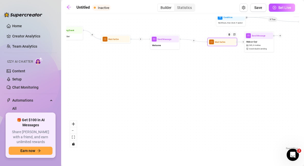
drag, startPoint x: 236, startPoint y: 40, endPoint x: 245, endPoint y: 43, distance: 9.3
click at [245, 43] on div at bounding box center [240, 42] width 9 height 4
click at [244, 75] on div "If True If False Wait for 3m Send Message Welcome Wait for 5m Merge Condition W…" at bounding box center [182, 84] width 233 height 135
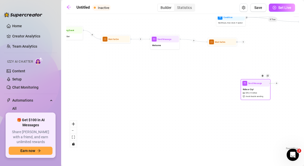
drag, startPoint x: 254, startPoint y: 45, endPoint x: 218, endPoint y: 104, distance: 68.3
click at [250, 95] on span "4 medias" at bounding box center [253, 93] width 7 height 3
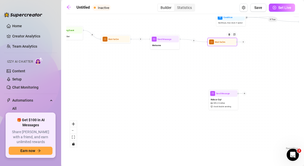
click at [245, 44] on div at bounding box center [240, 42] width 9 height 4
click at [244, 43] on icon "plus" at bounding box center [244, 42] width 2 height 2
click at [258, 46] on div "Condition" at bounding box center [258, 47] width 22 height 5
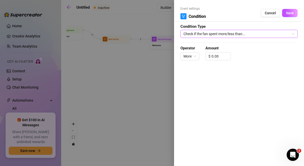
click at [252, 35] on span "Check if the fan spent more/less than..." at bounding box center [239, 34] width 111 height 8
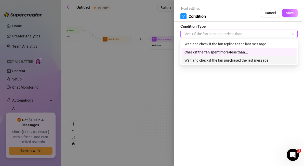
click at [157, 89] on div at bounding box center [152, 83] width 304 height 166
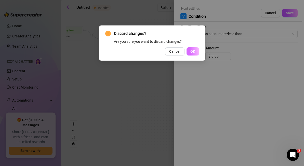
click at [196, 53] on button "OK" at bounding box center [193, 51] width 13 height 8
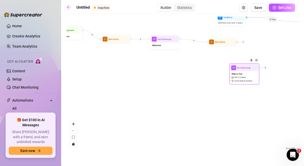
drag, startPoint x: 227, startPoint y: 107, endPoint x: 248, endPoint y: 82, distance: 32.4
click at [248, 82] on span "Avoid double sending" at bounding box center [243, 81] width 17 height 3
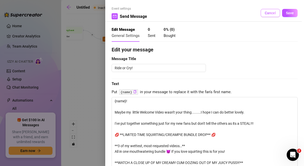
click at [265, 13] on button "Cancel" at bounding box center [270, 13] width 19 height 8
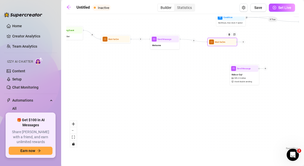
click at [245, 43] on div at bounding box center [240, 42] width 9 height 4
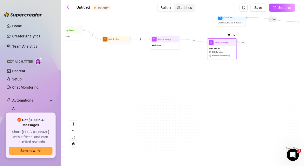
drag, startPoint x: 267, startPoint y: 70, endPoint x: 244, endPoint y: 44, distance: 34.5
click at [244, 44] on div at bounding box center [240, 43] width 9 height 4
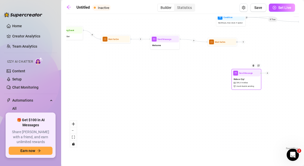
drag, startPoint x: 224, startPoint y: 49, endPoint x: 249, endPoint y: 80, distance: 39.8
click at [249, 80] on div "Ride or Cry! $ 45 , 4 medias Avoid double sending" at bounding box center [247, 83] width 28 height 13
click at [264, 75] on div at bounding box center [264, 74] width 9 height 4
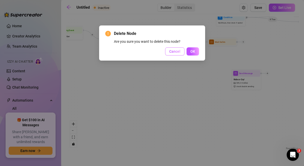
click at [168, 53] on button "Cancel" at bounding box center [174, 51] width 19 height 8
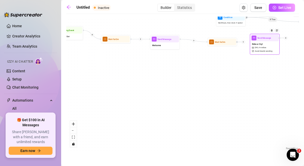
drag, startPoint x: 245, startPoint y: 83, endPoint x: 263, endPoint y: 47, distance: 40.2
click at [263, 47] on span "4 medias" at bounding box center [262, 47] width 7 height 3
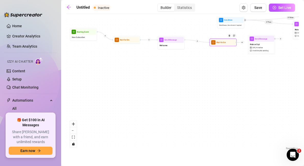
click at [243, 43] on div at bounding box center [242, 42] width 3 height 3
click at [259, 60] on div "Merge Nodes" at bounding box center [256, 61] width 20 height 5
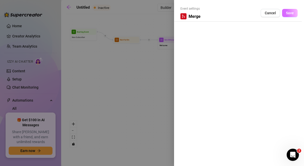
click at [291, 15] on span "Save" at bounding box center [290, 13] width 8 height 4
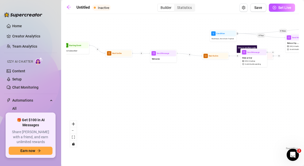
drag, startPoint x: 238, startPoint y: 72, endPoint x: 225, endPoint y: 90, distance: 22.1
click at [225, 90] on div "If True If False Drag to another node to connect Merge Wait for 3m Send Message…" at bounding box center [182, 84] width 233 height 135
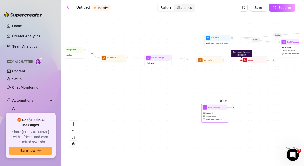
drag, startPoint x: 250, startPoint y: 65, endPoint x: 213, endPoint y: 113, distance: 61.0
click at [213, 113] on div "Ride or Cry! $ 45 , 4 medias Avoid double sending" at bounding box center [215, 116] width 26 height 11
drag, startPoint x: 241, startPoint y: 61, endPoint x: 241, endPoint y: 67, distance: 5.9
click at [241, 67] on div "If True If False Drag to another node to connect Merge Wait for 3m Send Message…" at bounding box center [182, 84] width 233 height 135
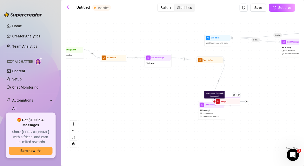
drag, startPoint x: 242, startPoint y: 63, endPoint x: 215, endPoint y: 104, distance: 49.6
click at [215, 104] on div "Merge" at bounding box center [228, 102] width 26 height 6
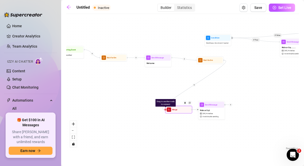
drag, startPoint x: 215, startPoint y: 104, endPoint x: 166, endPoint y: 112, distance: 50.2
click at [166, 112] on div "Drag to another node to connect Merge" at bounding box center [178, 110] width 27 height 8
click at [230, 140] on div "If True If False Drag to another node to connect Merge Wait for 3m Send Message…" at bounding box center [182, 84] width 233 height 135
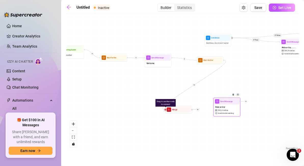
drag, startPoint x: 215, startPoint y: 113, endPoint x: 231, endPoint y: 109, distance: 15.9
click at [231, 109] on div "Ride or Cry! $ 45 , 4 medias Avoid double sending" at bounding box center [228, 110] width 26 height 11
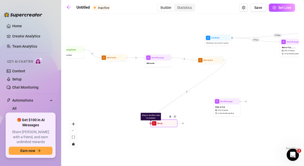
drag, startPoint x: 198, startPoint y: 111, endPoint x: 183, endPoint y: 125, distance: 20.0
click at [183, 125] on div at bounding box center [183, 123] width 3 height 3
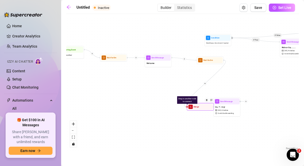
drag, startPoint x: 152, startPoint y: 125, endPoint x: 188, endPoint y: 108, distance: 40.2
click at [188, 108] on div "Merge" at bounding box center [201, 107] width 26 height 6
click at [196, 137] on div "If True If False Drag to another node to connect Merge Wait for 3m Send Message…" at bounding box center [182, 84] width 233 height 135
click at [231, 120] on div "If True If False Drag to another node to connect Merge Wait for 3m Send Message…" at bounding box center [182, 84] width 233 height 135
click at [231, 107] on div "Ride or Cry! $ 45 , 4 medias Avoid double sending" at bounding box center [228, 110] width 26 height 11
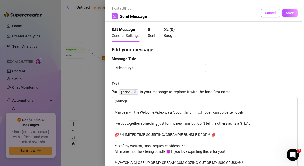
click at [272, 12] on span "Cancel" at bounding box center [270, 13] width 11 height 4
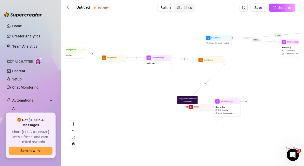
click at [263, 76] on div "If True If False Drag to another node to connect Merge Wait for 3m Send Message…" at bounding box center [182, 84] width 233 height 135
click at [274, 151] on main "Untitled Inactive Builder Statistics Save Set Live If True If False Drag to ano…" at bounding box center [182, 83] width 243 height 166
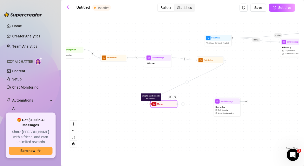
drag, startPoint x: 188, startPoint y: 102, endPoint x: 151, endPoint y: 99, distance: 37.1
click at [151, 99] on div "Drag to another node to connect" at bounding box center [151, 98] width 20 height 8
click at [195, 80] on div "If True If False Drag to another node to connect Merge Wait for 3m Send Message…" at bounding box center [182, 84] width 233 height 135
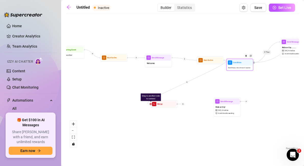
drag, startPoint x: 217, startPoint y: 44, endPoint x: 239, endPoint y: 69, distance: 33.6
click at [239, 69] on span "Wait 0 hours, then check if replied" at bounding box center [239, 68] width 22 height 2
drag, startPoint x: 239, startPoint y: 69, endPoint x: 253, endPoint y: 76, distance: 14.8
click at [253, 71] on span "Wait 0 hours, then check if replied" at bounding box center [245, 70] width 22 height 2
click at [225, 62] on icon "Edge from c1f6cc47-12f3-457d-b631-b8942487364d to 9c86729d-b0da-4948-8920-e0244…" at bounding box center [187, 82] width 79 height 44
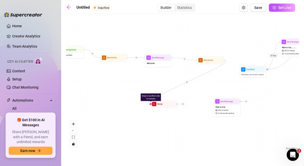
click at [197, 78] on icon "Edge from c1f6cc47-12f3-457d-b631-b8942487364d to 9c86729d-b0da-4948-8920-e0244…" at bounding box center [187, 82] width 79 height 44
click at [171, 99] on div at bounding box center [172, 100] width 12 height 14
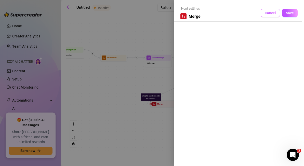
click at [270, 13] on span "Cancel" at bounding box center [270, 13] width 11 height 4
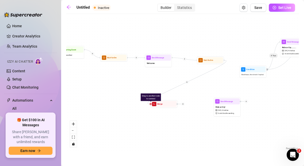
click at [213, 72] on div "If True If False Drag to another node to connect Merge Wait for 3m Send Message…" at bounding box center [182, 84] width 233 height 135
click at [178, 86] on icon "Edge from c1f6cc47-12f3-457d-b631-b8942487364d to 9c86729d-b0da-4948-8920-e0244…" at bounding box center [187, 82] width 79 height 44
click at [170, 99] on div at bounding box center [170, 97] width 4 height 4
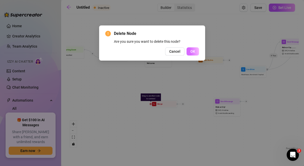
click at [195, 52] on span "OK" at bounding box center [193, 51] width 5 height 4
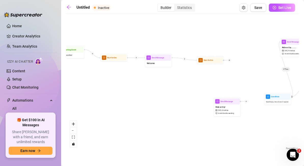
drag, startPoint x: 253, startPoint y: 74, endPoint x: 282, endPoint y: 114, distance: 49.4
click at [282, 103] on span "Wait 0 hours, then check if replied" at bounding box center [277, 102] width 22 height 2
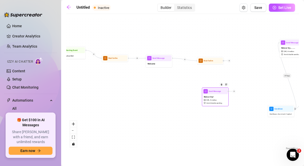
drag, startPoint x: 242, startPoint y: 102, endPoint x: 230, endPoint y: 91, distance: 16.3
click at [230, 91] on div at bounding box center [232, 91] width 8 height 3
click at [231, 92] on div at bounding box center [232, 91] width 8 height 3
click at [198, 100] on div "If True If False Wait for 3m Send Message Welcome Wait for 5m Merge Condition W…" at bounding box center [182, 84] width 233 height 135
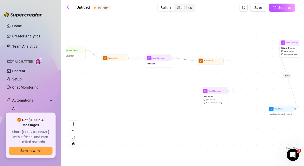
click at [188, 60] on icon "Edge from 2a94d793-9708-4538-913e-74cf66894b27 to c1f6cc47-12f3-457d-b631-b8942…" at bounding box center [185, 59] width 25 height 3
click at [188, 59] on icon "Edge from 2a94d793-9708-4538-913e-74cf66894b27 to c1f6cc47-12f3-457d-b631-b8942…" at bounding box center [185, 59] width 25 height 3
click at [201, 99] on div "If True If False Wait for 3m Send Message Welcome Wait for 5m Merge Condition W…" at bounding box center [182, 84] width 233 height 135
drag, startPoint x: 230, startPoint y: 61, endPoint x: 198, endPoint y: 98, distance: 48.5
click at [198, 98] on icon "plus" at bounding box center [198, 98] width 2 height 2
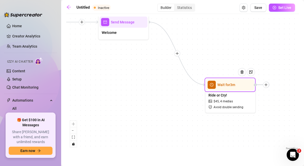
drag, startPoint x: 199, startPoint y: 98, endPoint x: 269, endPoint y: 86, distance: 70.5
click at [269, 86] on div at bounding box center [266, 85] width 6 height 6
click at [254, 126] on div "If True If False Wait for 3m Send Message Welcome Wait for 5m Merge Condition W…" at bounding box center [182, 84] width 233 height 135
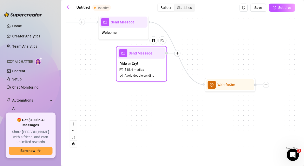
drag, startPoint x: 242, startPoint y: 96, endPoint x: 153, endPoint y: 66, distance: 94.2
click at [153, 66] on div "Ride or Cry! $ 45 , 4 medias Avoid double sending" at bounding box center [142, 69] width 48 height 21
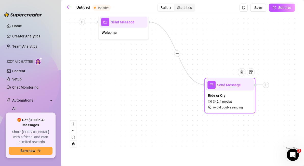
drag, startPoint x: 153, startPoint y: 66, endPoint x: 241, endPoint y: 97, distance: 93.5
click at [241, 97] on div "Ride or Cry! $ 45 , 4 medias Avoid double sending" at bounding box center [230, 101] width 48 height 21
click at [277, 107] on div "If True If False Wait for 3m Send Message Welcome Wait for 5m Merge Condition W…" at bounding box center [182, 84] width 233 height 135
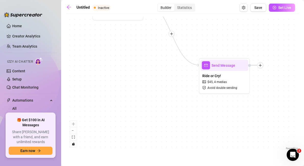
drag, startPoint x: 245, startPoint y: 63, endPoint x: 239, endPoint y: 41, distance: 22.6
click at [239, 41] on div "If True If False Wait for 3m Send Message Welcome Wait for 5m Merge Condition W…" at bounding box center [182, 84] width 233 height 135
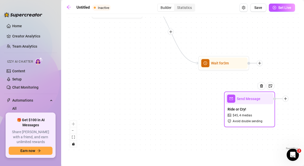
drag, startPoint x: 235, startPoint y: 79, endPoint x: 287, endPoint y: 106, distance: 58.5
click at [274, 106] on div "Ride or Cry! $ 45 , 4 medias Avoid double sending" at bounding box center [250, 115] width 48 height 21
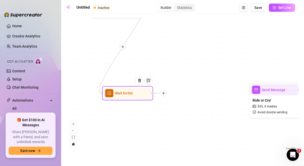
drag, startPoint x: 232, startPoint y: 68, endPoint x: 131, endPoint y: 94, distance: 104.4
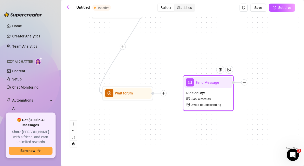
drag, startPoint x: 279, startPoint y: 104, endPoint x: 212, endPoint y: 96, distance: 67.5
click at [212, 96] on div "Ride or Cry! $ 45 , 4 medias Avoid double sending" at bounding box center [208, 98] width 48 height 21
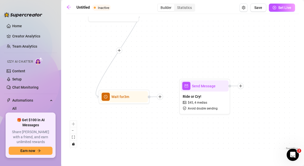
drag, startPoint x: 167, startPoint y: 94, endPoint x: 164, endPoint y: 97, distance: 5.1
click at [164, 97] on div "If True If False Wait for 3m Send Message Welcome Wait for 5m Merge Condition W…" at bounding box center [182, 84] width 233 height 135
click at [236, 88] on div at bounding box center [236, 86] width 15 height 6
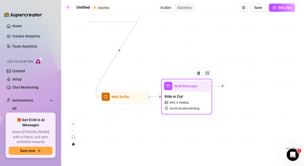
drag, startPoint x: 236, startPoint y: 88, endPoint x: 218, endPoint y: 87, distance: 18.1
click at [218, 87] on div at bounding box center [217, 86] width 15 height 6
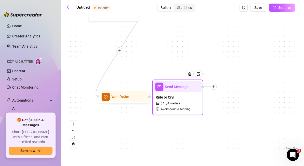
drag, startPoint x: 172, startPoint y: 103, endPoint x: 168, endPoint y: 104, distance: 4.4
click at [167, 104] on span "$ 45 ," at bounding box center [164, 103] width 6 height 5
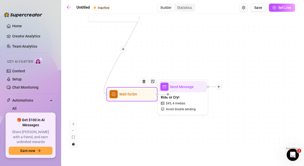
drag, startPoint x: 150, startPoint y: 98, endPoint x: 160, endPoint y: 95, distance: 10.3
click at [160, 95] on div at bounding box center [163, 94] width 15 height 6
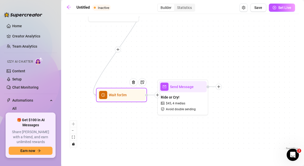
drag, startPoint x: 160, startPoint y: 95, endPoint x: 150, endPoint y: 96, distance: 10.5
click at [150, 96] on div at bounding box center [152, 95] width 15 height 6
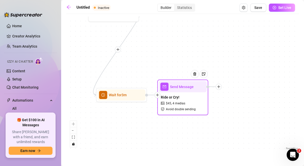
click at [162, 113] on div "Ride or Cry! $ 45 , 4 medias Avoid double sending" at bounding box center [183, 103] width 48 height 21
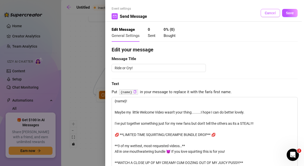
click at [272, 12] on span "Cancel" at bounding box center [270, 13] width 11 height 4
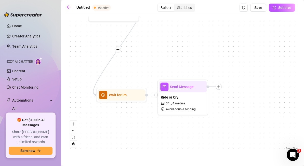
click at [207, 119] on div "If True If False Wait for 3m Send Message Welcome Wait for 5m Merge Condition W…" at bounding box center [182, 84] width 233 height 135
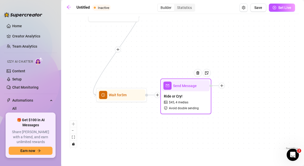
drag, startPoint x: 188, startPoint y: 99, endPoint x: 192, endPoint y: 98, distance: 3.7
click at [192, 98] on div "Ride or Cry! $ 45 , 4 medias Avoid double sending" at bounding box center [186, 102] width 48 height 21
click at [74, 132] on button "zoom out" at bounding box center [73, 131] width 7 height 7
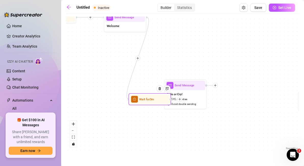
drag, startPoint x: 160, startPoint y: 91, endPoint x: 178, endPoint y: 97, distance: 19.4
click at [178, 97] on div at bounding box center [179, 99] width 5 height 5
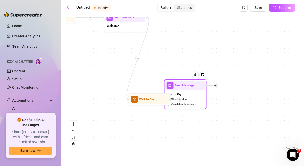
click at [161, 126] on div "If True If False Wait for 3m Send Message Welcome Wait for 5m Merge Condition W…" at bounding box center [182, 84] width 233 height 135
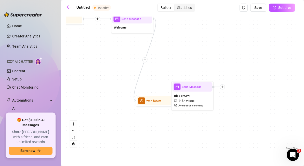
drag, startPoint x: 190, startPoint y: 109, endPoint x: 197, endPoint y: 111, distance: 7.1
click at [197, 111] on div "If True If False Wait for 3m Send Message Welcome Wait for 5m Merge Condition W…" at bounding box center [182, 84] width 233 height 135
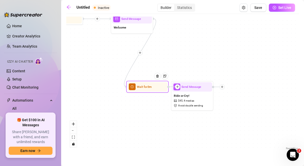
drag, startPoint x: 164, startPoint y: 102, endPoint x: 155, endPoint y: 88, distance: 16.9
click at [155, 88] on div at bounding box center [159, 80] width 19 height 22
click at [179, 89] on div at bounding box center [173, 86] width 13 height 5
click at [177, 128] on div "If True If False Wait for 3m Send Message Welcome Wait for 5m Merge Condition W…" at bounding box center [182, 84] width 233 height 135
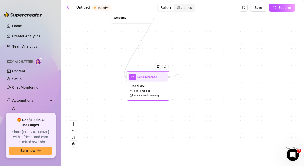
drag, startPoint x: 206, startPoint y: 98, endPoint x: 161, endPoint y: 88, distance: 45.2
click at [161, 88] on div "Ride or Cry! $ 45 , 4 medias Avoid double sending" at bounding box center [148, 91] width 40 height 18
click at [235, 84] on div "If True If False Wait for 3m Send Message Welcome Wait for 5m Merge Condition W…" at bounding box center [182, 84] width 233 height 135
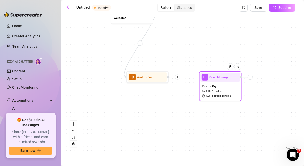
drag, startPoint x: 148, startPoint y: 94, endPoint x: 221, endPoint y: 94, distance: 73.2
click at [221, 94] on div "Ride or Cry! $ 45 , 4 medias Avoid double sending" at bounding box center [221, 91] width 40 height 18
click at [170, 8] on div "Builder" at bounding box center [166, 7] width 17 height 7
click at [159, 5] on input "Builder" at bounding box center [159, 5] width 0 height 0
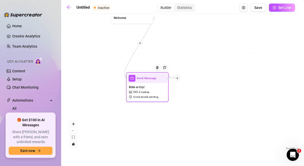
drag, startPoint x: 251, startPoint y: 77, endPoint x: 178, endPoint y: 77, distance: 72.7
click at [178, 77] on icon "plus" at bounding box center [177, 78] width 3 height 3
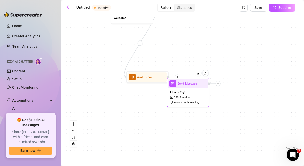
drag, startPoint x: 157, startPoint y: 84, endPoint x: 204, endPoint y: 93, distance: 47.7
click at [204, 93] on div "Ride or Cry! $ 45 , 4 medias Avoid double sending" at bounding box center [188, 98] width 40 height 18
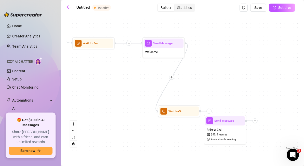
drag, startPoint x: 183, startPoint y: 31, endPoint x: 214, endPoint y: 65, distance: 46.6
click at [214, 65] on div "If True If False Wait for 3m Send Message Welcome Wait for 5m Merge Condition W…" at bounding box center [182, 84] width 233 height 135
click at [186, 43] on icon "Edge from 2a94d793-9708-4538-913e-74cf66894b27 to c1f6cc47-12f3-457d-b631-b8942…" at bounding box center [172, 77] width 32 height 68
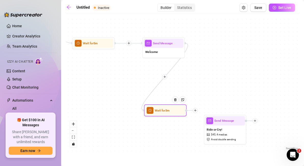
drag, startPoint x: 201, startPoint y: 112, endPoint x: 188, endPoint y: 111, distance: 13.4
click at [188, 111] on div at bounding box center [191, 110] width 13 height 5
click at [192, 111] on div at bounding box center [192, 110] width 13 height 5
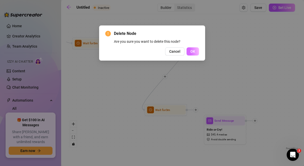
click at [199, 51] on button "OK" at bounding box center [193, 51] width 13 height 8
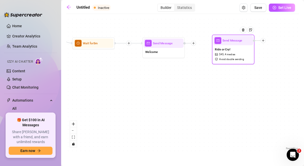
drag, startPoint x: 235, startPoint y: 137, endPoint x: 244, endPoint y: 56, distance: 81.6
click at [244, 56] on div "Ride or Cry! $ 45 , 4 medias Avoid double sending" at bounding box center [234, 54] width 40 height 18
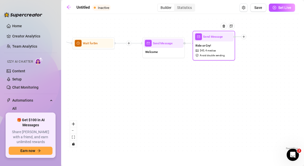
drag, startPoint x: 244, startPoint y: 56, endPoint x: 224, endPoint y: 51, distance: 20.1
click at [224, 51] on div "Ride or Cry! $ 45 , 4 medias Avoid double sending" at bounding box center [214, 51] width 40 height 18
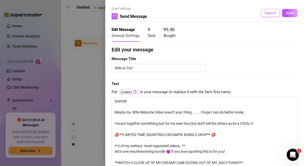
click at [270, 13] on span "Cancel" at bounding box center [270, 13] width 11 height 4
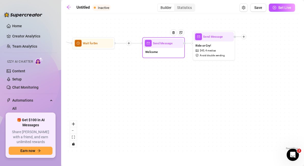
click at [192, 44] on icon "plus" at bounding box center [193, 43] width 3 height 3
click at [210, 73] on div "Merge Nodes" at bounding box center [214, 72] width 31 height 7
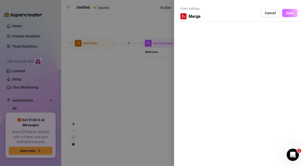
click at [290, 12] on span "Save" at bounding box center [290, 13] width 8 height 4
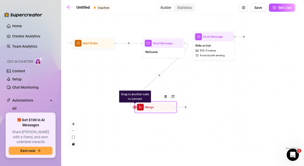
drag, startPoint x: 215, startPoint y: 28, endPoint x: 137, endPoint y: 92, distance: 100.8
click at [137, 92] on div "Drag to another node to connect" at bounding box center [135, 97] width 32 height 12
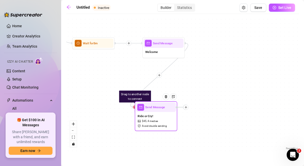
drag, startPoint x: 208, startPoint y: 41, endPoint x: 150, endPoint y: 112, distance: 91.6
click at [150, 112] on div "Ride or Cry! $ 45 , 4 medias Avoid double sending" at bounding box center [156, 121] width 40 height 18
click at [232, 108] on div "If True If False Drag to another node to connect Merge Send Message Welcome Wai…" at bounding box center [182, 84] width 233 height 135
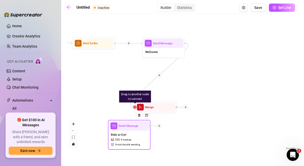
drag, startPoint x: 164, startPoint y: 111, endPoint x: 139, endPoint y: 130, distance: 30.6
click at [139, 130] on div "Send Message" at bounding box center [129, 125] width 40 height 9
drag, startPoint x: 135, startPoint y: 108, endPoint x: 132, endPoint y: 122, distance: 15.1
click at [132, 110] on div "Drag to another node to connect Merge Send Message Welcome Wait for 5m Merge Co…" at bounding box center [102, 54] width 194 height 112
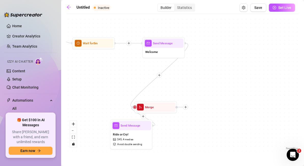
click at [191, 126] on div "If True If False Merge Send Message Welcome Wait for 5m Merge Condition Wait 0 …" at bounding box center [182, 84] width 233 height 135
click at [223, 121] on div "If True If False Merge Send Message Welcome Wait for 5m Merge Condition Wait 0 …" at bounding box center [182, 84] width 233 height 135
click at [240, 85] on div "If True If False Merge Send Message Welcome Wait for 5m Merge Condition Wait 0 …" at bounding box center [182, 84] width 233 height 135
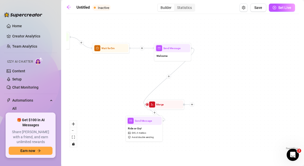
click at [170, 78] on div at bounding box center [169, 76] width 5 height 5
click at [192, 77] on div "Time Delay" at bounding box center [186, 77] width 27 height 6
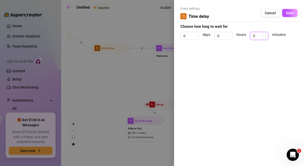
click at [258, 36] on input "0" at bounding box center [260, 36] width 18 height 8
click at [289, 11] on span "Save" at bounding box center [290, 13] width 8 height 4
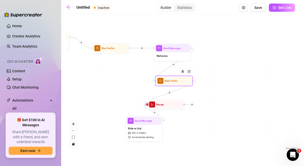
drag, startPoint x: 201, startPoint y: 107, endPoint x: 174, endPoint y: 82, distance: 36.1
click at [174, 82] on div "Wait for 5m" at bounding box center [173, 81] width 35 height 8
click at [178, 80] on div at bounding box center [184, 74] width 16 height 19
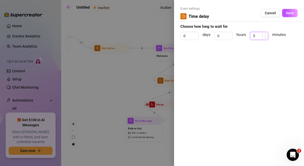
click at [260, 37] on input "5" at bounding box center [260, 36] width 18 height 8
click at [292, 11] on span "Save" at bounding box center [290, 13] width 8 height 4
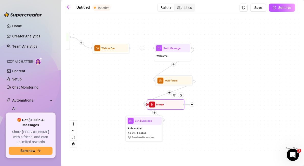
click at [170, 93] on div at bounding box center [176, 98] width 16 height 19
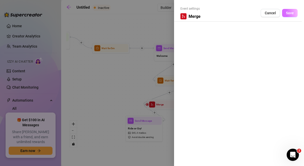
click at [292, 12] on span "Save" at bounding box center [290, 13] width 8 height 4
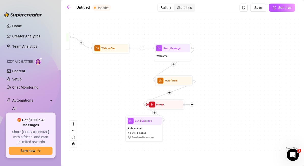
click at [170, 93] on icon "plus" at bounding box center [169, 92] width 3 height 3
click at [189, 106] on div "Message" at bounding box center [187, 106] width 27 height 6
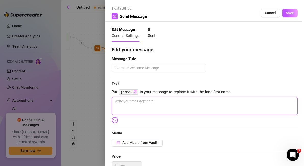
click at [145, 102] on textarea at bounding box center [205, 106] width 186 height 18
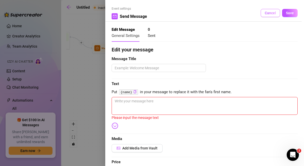
click at [274, 10] on button "Cancel" at bounding box center [270, 13] width 19 height 8
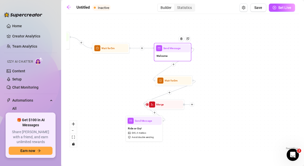
click at [176, 57] on div "Welcome" at bounding box center [172, 56] width 35 height 8
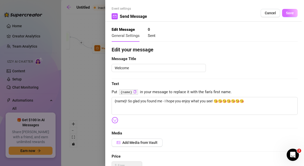
click at [293, 10] on button "Save" at bounding box center [290, 13] width 16 height 8
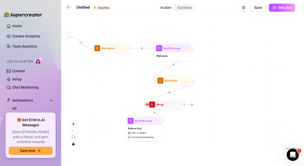
click at [170, 93] on icon "plus" at bounding box center [170, 93] width 2 height 0
click at [186, 105] on div "Message" at bounding box center [187, 106] width 27 height 6
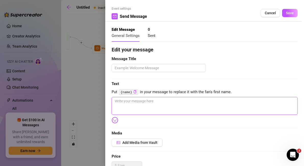
click at [185, 103] on textarea at bounding box center [205, 106] width 186 height 18
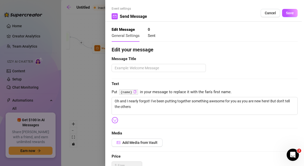
click at [134, 93] on icon "copy" at bounding box center [135, 91] width 3 height 3
click at [137, 106] on textarea "Oh and I nearly forgot! I've been putting together something awesome for you as…" at bounding box center [205, 106] width 186 height 18
paste textarea "{name}"
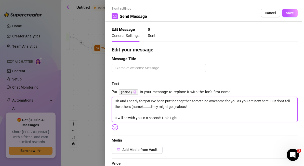
paste textarea "{name}"
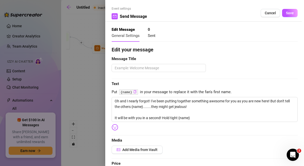
click at [114, 126] on img at bounding box center [115, 127] width 7 height 7
click at [116, 127] on img at bounding box center [115, 127] width 7 height 7
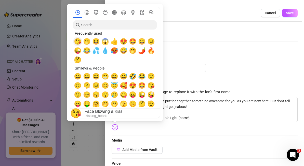
click at [78, 42] on span "😘" at bounding box center [78, 41] width 8 height 7
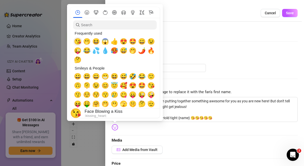
click at [78, 42] on span "😘" at bounding box center [78, 41] width 8 height 7
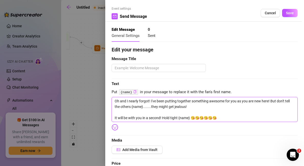
click at [241, 113] on textarea "Oh and I nearly forgot! I've been putting together something awesome for you as…" at bounding box center [205, 109] width 186 height 25
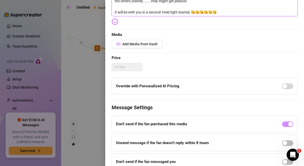
scroll to position [129, 0]
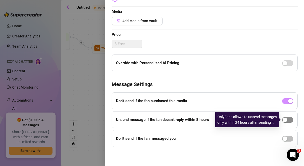
click at [285, 120] on div "button" at bounding box center [285, 120] width 5 height 5
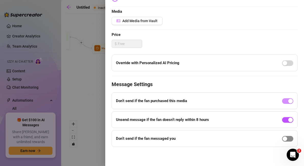
click at [285, 140] on div "button" at bounding box center [285, 139] width 5 height 5
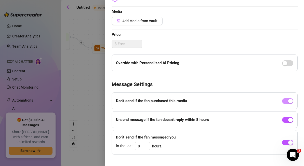
scroll to position [0, 0]
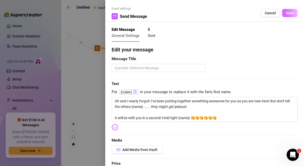
click at [291, 11] on span "Save" at bounding box center [290, 13] width 8 height 4
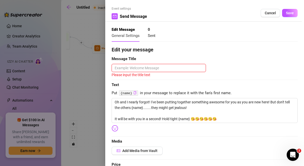
click at [186, 67] on textarea at bounding box center [159, 68] width 94 height 8
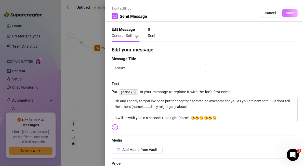
click at [293, 12] on span "Save" at bounding box center [290, 13] width 8 height 4
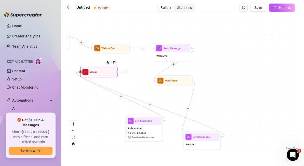
drag, startPoint x: 173, startPoint y: 108, endPoint x: 103, endPoint y: 72, distance: 79.1
click at [103, 72] on div at bounding box center [109, 65] width 16 height 19
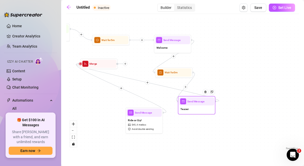
drag, startPoint x: 204, startPoint y: 148, endPoint x: 199, endPoint y: 113, distance: 35.9
click at [199, 113] on div "Teaser" at bounding box center [196, 110] width 35 height 8
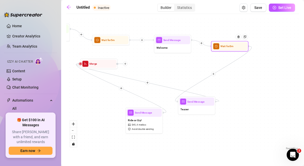
click at [236, 48] on div at bounding box center [240, 39] width 16 height 19
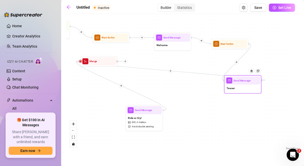
drag, startPoint x: 194, startPoint y: 107, endPoint x: 242, endPoint y: 86, distance: 51.7
click at [242, 86] on div "Teaser" at bounding box center [243, 89] width 35 height 8
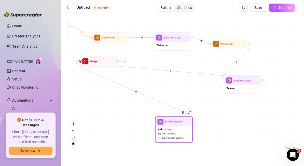
drag, startPoint x: 131, startPoint y: 116, endPoint x: 161, endPoint y: 128, distance: 32.2
click at [161, 128] on span "Ride or Cry!" at bounding box center [165, 130] width 14 height 4
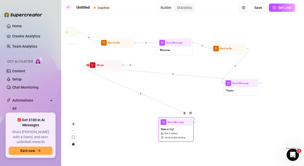
click at [189, 128] on div "Ride or Cry! $ 45 , 4 medias Avoid double sending" at bounding box center [176, 133] width 33 height 15
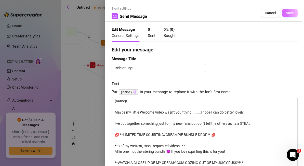
click at [291, 13] on span "Save" at bounding box center [290, 13] width 8 height 4
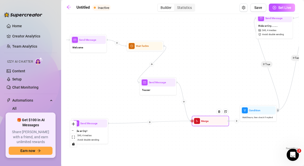
drag, startPoint x: 99, startPoint y: 64, endPoint x: 213, endPoint y: 122, distance: 127.3
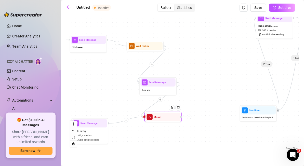
drag, startPoint x: 213, startPoint y: 122, endPoint x: 165, endPoint y: 117, distance: 47.9
click at [165, 117] on div "Merge" at bounding box center [163, 117] width 35 height 8
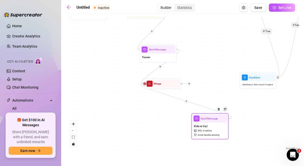
drag, startPoint x: 93, startPoint y: 131, endPoint x: 208, endPoint y: 126, distance: 114.7
click at [208, 126] on div "Ride or Cry! $ 45 , 4 medias Avoid double sending" at bounding box center [210, 131] width 35 height 16
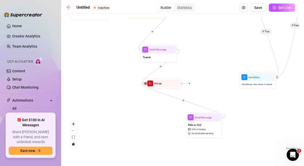
click at [161, 69] on div "If True If False Send Message Teaser Wait for 3m Merge Send Message Welcome Wai…" at bounding box center [182, 84] width 233 height 135
click at [160, 66] on icon "plus" at bounding box center [161, 66] width 3 height 3
click at [175, 68] on div "Time Delay" at bounding box center [178, 67] width 27 height 6
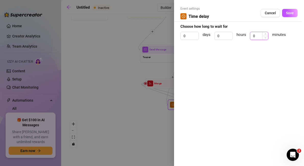
click at [259, 37] on input "0" at bounding box center [260, 36] width 18 height 8
click at [288, 11] on span "Save" at bounding box center [290, 13] width 8 height 4
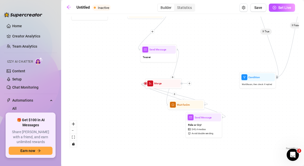
click at [255, 121] on div "If True If False Wait for 2m Send Message Teaser Wait for 3m Merge Send Message…" at bounding box center [182, 84] width 233 height 135
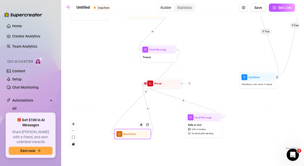
drag, startPoint x: 196, startPoint y: 107, endPoint x: 143, endPoint y: 136, distance: 61.0
click at [143, 136] on div at bounding box center [143, 127] width 16 height 19
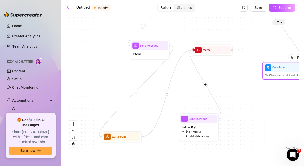
drag, startPoint x: 261, startPoint y: 77, endPoint x: 291, endPoint y: 75, distance: 29.4
click at [291, 71] on div at bounding box center [293, 61] width 17 height 20
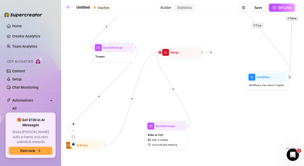
drag, startPoint x: 262, startPoint y: 42, endPoint x: 242, endPoint y: 44, distance: 20.5
click at [242, 44] on div "If True If False Wait for 2m Send Message Teaser Wait for 3m Merge Send Message…" at bounding box center [182, 84] width 233 height 135
drag, startPoint x: 158, startPoint y: 52, endPoint x: 144, endPoint y: 91, distance: 40.8
click at [144, 91] on div "If True If False Wait for 2m Send Message Teaser Wait for 3m Merge Send Message…" at bounding box center [182, 84] width 233 height 135
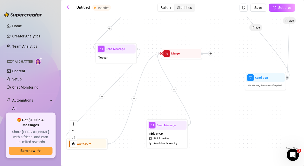
drag, startPoint x: 159, startPoint y: 54, endPoint x: 155, endPoint y: 75, distance: 21.9
click at [155, 75] on div "If True If False Wait for 2m Send Message Teaser Wait for 3m Merge Send Message…" at bounding box center [182, 84] width 233 height 135
drag, startPoint x: 160, startPoint y: 54, endPoint x: 154, endPoint y: 108, distance: 54.4
click at [154, 108] on div "If True If False Wait for 2m Send Message Teaser Wait for 3m Merge Send Message…" at bounding box center [182, 84] width 233 height 135
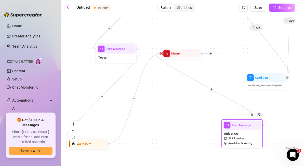
drag, startPoint x: 167, startPoint y: 136, endPoint x: 241, endPoint y: 136, distance: 74.0
click at [241, 136] on div "Ride or Cry! $ 45 , 4 medias Avoid double sending" at bounding box center [242, 138] width 39 height 17
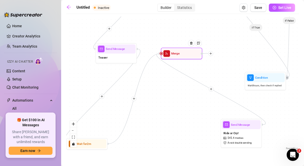
click at [162, 54] on div at bounding box center [161, 53] width 3 height 3
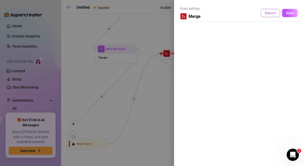
click at [267, 14] on span "Cancel" at bounding box center [270, 13] width 11 height 4
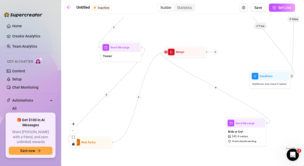
drag, startPoint x: 264, startPoint y: 126, endPoint x: 268, endPoint y: 124, distance: 4.8
click at [268, 124] on div "If True If False Wait for 2m Send Message Teaser Wait for 3m Merge Send Message…" at bounding box center [182, 84] width 233 height 135
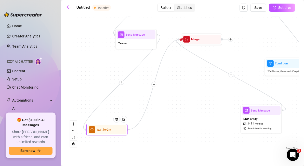
drag, startPoint x: 113, startPoint y: 145, endPoint x: 124, endPoint y: 129, distance: 19.1
click at [124, 129] on div "If True If False Wait for 2m Send Message Teaser Wait for 3m Merge Send Message…" at bounding box center [182, 84] width 233 height 135
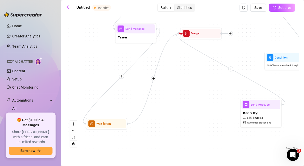
drag, startPoint x: 125, startPoint y: 128, endPoint x: 129, endPoint y: 125, distance: 4.9
click at [129, 125] on div "If True If False Wait for 2m Send Message Teaser Wait for 3m Merge Send Message…" at bounding box center [182, 84] width 233 height 135
drag, startPoint x: 128, startPoint y: 123, endPoint x: 163, endPoint y: 123, distance: 35.0
click at [163, 123] on div "If True If False Wait for 2m Send Message Teaser Wait for 3m Merge Send Message…" at bounding box center [182, 84] width 233 height 135
drag, startPoint x: 128, startPoint y: 124, endPoint x: 177, endPoint y: 120, distance: 48.4
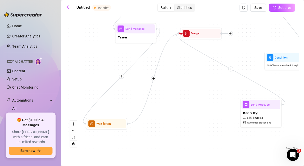
click at [177, 120] on div "If True If False Wait for 2m Send Message Teaser Wait for 3m Merge Send Message…" at bounding box center [182, 84] width 233 height 135
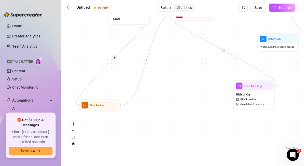
drag, startPoint x: 129, startPoint y: 125, endPoint x: 122, endPoint y: 106, distance: 19.9
click at [122, 106] on div "If True If False Wait for 2m Send Message Teaser Wait for 3m Merge Send Message…" at bounding box center [182, 84] width 233 height 135
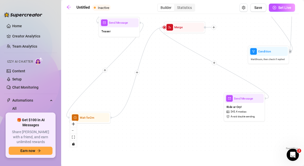
drag, startPoint x: 147, startPoint y: 59, endPoint x: 133, endPoint y: 64, distance: 14.5
click at [136, 71] on icon "plus" at bounding box center [137, 72] width 3 height 3
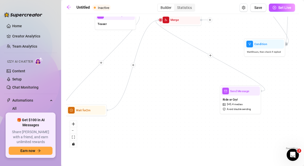
drag, startPoint x: 108, startPoint y: 110, endPoint x: 149, endPoint y: 129, distance: 45.3
click at [149, 129] on div "If True If False Wait for 2m Send Message Teaser Wait for 3m Merge Send Message…" at bounding box center [182, 84] width 233 height 135
drag, startPoint x: 157, startPoint y: 20, endPoint x: 157, endPoint y: 79, distance: 58.4
click at [157, 79] on div "If True If False Wait for 2m Send Message Teaser Wait for 3m Merge Send Message…" at bounding box center [182, 84] width 233 height 135
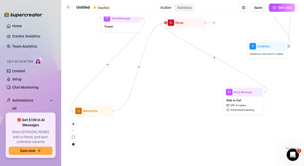
drag, startPoint x: 181, startPoint y: 87, endPoint x: 186, endPoint y: 88, distance: 4.8
click at [186, 88] on div "If True If False Wait for 2m Send Message Teaser Wait for 3m Merge Send Message…" at bounding box center [182, 84] width 233 height 135
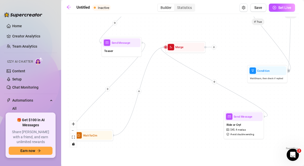
drag, startPoint x: 186, startPoint y: 88, endPoint x: 186, endPoint y: 113, distance: 24.5
click at [186, 113] on div "If True If False Wait for 2m Send Message Teaser Wait for 3m Merge Send Message…" at bounding box center [182, 84] width 233 height 135
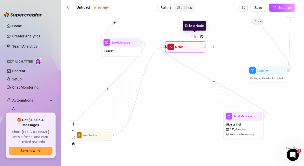
click at [194, 37] on img at bounding box center [194, 36] width 3 height 3
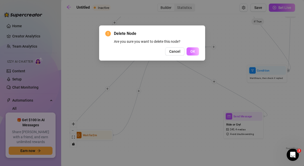
click at [194, 52] on span "OK" at bounding box center [193, 51] width 5 height 4
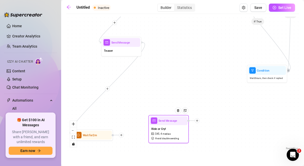
drag, startPoint x: 242, startPoint y: 132, endPoint x: 166, endPoint y: 136, distance: 76.1
click at [166, 136] on div "Ride or Cry! $ 45 , 4 medias Avoid double sending" at bounding box center [169, 133] width 38 height 17
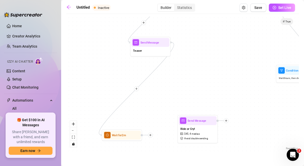
drag, startPoint x: 103, startPoint y: 148, endPoint x: 128, endPoint y: 142, distance: 25.9
click at [128, 142] on div "If True If False Wait for 2m Send Message Teaser Wait for 3m Send Message Welco…" at bounding box center [182, 84] width 233 height 135
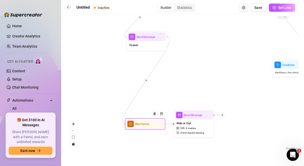
drag, startPoint x: 147, startPoint y: 131, endPoint x: 174, endPoint y: 125, distance: 27.9
click at [174, 125] on icon "plus" at bounding box center [173, 124] width 3 height 3
click at [167, 136] on div "If True If False Wait for 2m Send Message Teaser Wait for 3m Send Message Welco…" at bounding box center [182, 84] width 233 height 135
drag, startPoint x: 173, startPoint y: 126, endPoint x: 180, endPoint y: 125, distance: 6.4
click at [180, 125] on div at bounding box center [179, 123] width 5 height 5
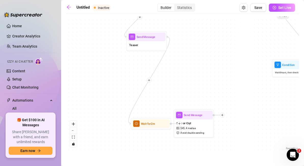
click at [173, 147] on div "If True If False Wait for 2m Send Message Teaser Wait for 3m Send Message Welco…" at bounding box center [182, 84] width 233 height 135
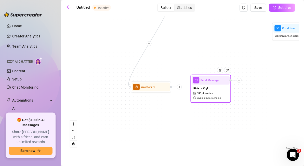
drag, startPoint x: 198, startPoint y: 132, endPoint x: 215, endPoint y: 97, distance: 38.6
click at [215, 97] on span "Avoid double sending" at bounding box center [209, 98] width 24 height 4
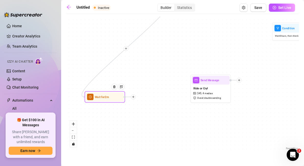
drag, startPoint x: 161, startPoint y: 86, endPoint x: 115, endPoint y: 96, distance: 47.5
click at [115, 96] on div at bounding box center [116, 90] width 18 height 21
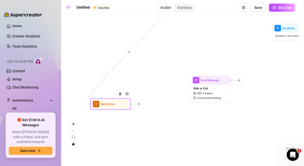
click at [130, 102] on div at bounding box center [136, 104] width 12 height 5
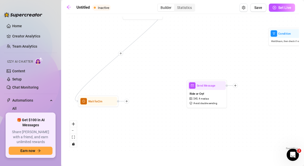
drag, startPoint x: 81, startPoint y: 98, endPoint x: 77, endPoint y: 102, distance: 6.3
click at [77, 102] on div "If True If False Wait for 2m Send Message Teaser Wait for 3m Send Message Welco…" at bounding box center [182, 84] width 233 height 135
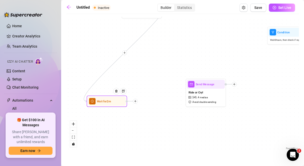
drag, startPoint x: 127, startPoint y: 101, endPoint x: 135, endPoint y: 102, distance: 8.0
click at [135, 102] on div at bounding box center [135, 101] width 5 height 5
click at [136, 103] on div at bounding box center [136, 102] width 5 height 5
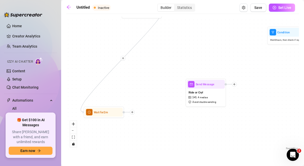
click at [139, 111] on div "If True If False Wait for 2m Send Message Teaser Wait for 3m Send Message Welco…" at bounding box center [182, 84] width 233 height 135
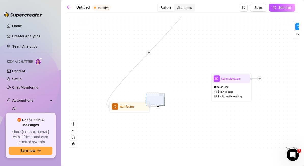
drag, startPoint x: 146, startPoint y: 94, endPoint x: 165, endPoint y: 106, distance: 22.5
click at [165, 106] on div "If True If False Wait for 2m Send Message Teaser Wait for 3m Send Message Welco…" at bounding box center [182, 84] width 233 height 135
click at [174, 128] on div "If True If False Wait for 2m Send Message Teaser Wait for 3m Send Message Welco…" at bounding box center [182, 84] width 233 height 135
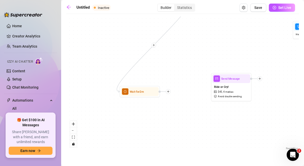
drag, startPoint x: 158, startPoint y: 107, endPoint x: 154, endPoint y: 114, distance: 8.6
click at [167, 93] on icon "plus" at bounding box center [168, 91] width 3 height 3
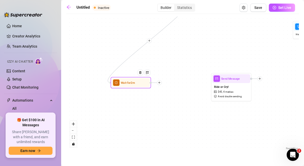
drag, startPoint x: 145, startPoint y: 115, endPoint x: 150, endPoint y: 84, distance: 31.5
click at [150, 84] on div at bounding box center [151, 83] width 2 height 2
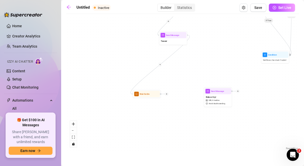
click at [178, 51] on icon "Edge from 0632a76b-6a08-4911-a275-1eeacdb5a490 to 42f81b16-5136-467e-8e7a-4cc21…" at bounding box center [160, 64] width 59 height 59
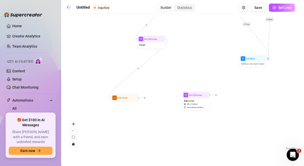
drag, startPoint x: 173, startPoint y: 51, endPoint x: 151, endPoint y: 54, distance: 22.5
click at [151, 54] on div "If True If False Wait for 2m Send Message Teaser Wait for 3m Send Message Welco…" at bounding box center [182, 84] width 233 height 135
drag, startPoint x: 138, startPoint y: 98, endPoint x: 193, endPoint y: 92, distance: 54.7
click at [193, 92] on div at bounding box center [196, 91] width 8 height 3
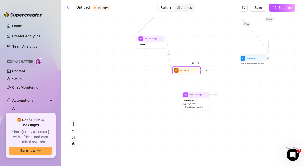
drag, startPoint x: 193, startPoint y: 92, endPoint x: 201, endPoint y: 71, distance: 22.8
click at [201, 71] on div at bounding box center [204, 70] width 8 height 3
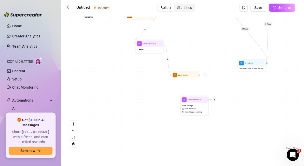
drag, startPoint x: 172, startPoint y: 71, endPoint x: 171, endPoint y: 76, distance: 5.0
click at [171, 76] on div "If True If False Wait for 2m Send Message Teaser Wait for 3m Send Message Welco…" at bounding box center [182, 84] width 233 height 135
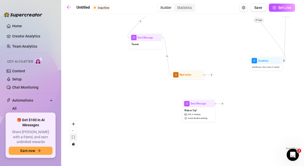
click at [73, 137] on icon "fit view" at bounding box center [73, 137] width 3 height 3
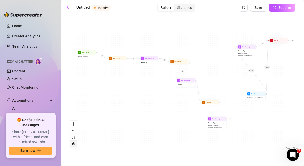
click at [74, 144] on icon "toggle interactivity" at bounding box center [73, 144] width 2 height 3
click at [74, 131] on icon "zoom out" at bounding box center [73, 131] width 3 height 1
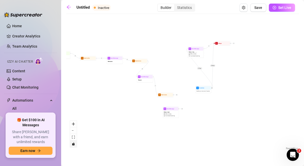
drag, startPoint x: 112, startPoint y: 123, endPoint x: 65, endPoint y: 119, distance: 46.9
click at [65, 119] on main "Untitled Inactive Builder Statistics Save Set Live If True If False Wait for 2m…" at bounding box center [182, 83] width 243 height 166
click at [73, 131] on icon "zoom out" at bounding box center [73, 131] width 3 height 1
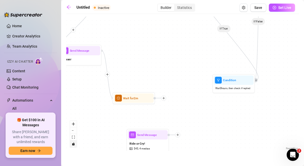
drag, startPoint x: 207, startPoint y: 85, endPoint x: 83, endPoint y: 138, distance: 135.0
click at [83, 138] on div "If True If False Wait for 2m Send Message Teaser Wait for 3m Send Message Welco…" at bounding box center [182, 84] width 233 height 135
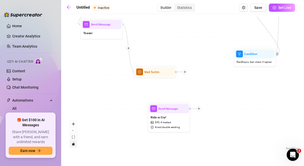
drag, startPoint x: 83, startPoint y: 138, endPoint x: 104, endPoint y: 111, distance: 33.9
click at [104, 111] on div "If True If False Wait for 2m Send Message Teaser Wait for 3m Send Message Welco…" at bounding box center [182, 84] width 233 height 135
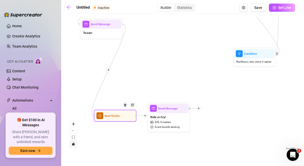
drag, startPoint x: 180, startPoint y: 73, endPoint x: 140, endPoint y: 117, distance: 59.0
click at [140, 117] on div at bounding box center [141, 115] width 13 height 5
click at [146, 134] on div "If True If False Wait for 2m Send Message Teaser Wait for 3m Send Message Welco…" at bounding box center [182, 84] width 233 height 135
click at [145, 117] on icon "plus" at bounding box center [145, 115] width 3 height 3
click at [145, 116] on icon "plus" at bounding box center [145, 115] width 3 height 3
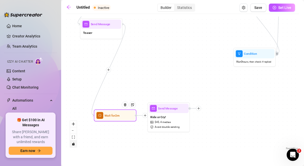
click at [145, 116] on icon "plus" at bounding box center [145, 115] width 3 height 3
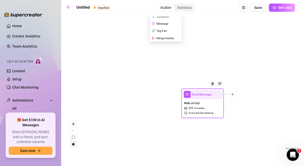
drag, startPoint x: 166, startPoint y: 128, endPoint x: 200, endPoint y: 114, distance: 36.8
click at [200, 114] on span "Avoid double sending" at bounding box center [201, 113] width 25 height 4
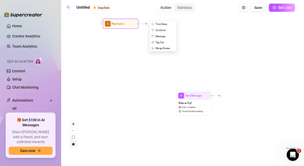
click at [163, 28] on div "Condition" at bounding box center [164, 30] width 26 height 6
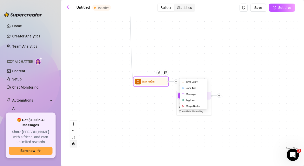
drag, startPoint x: 163, startPoint y: 28, endPoint x: 193, endPoint y: 86, distance: 65.6
click at [193, 86] on div "Condition" at bounding box center [194, 88] width 26 height 6
click at [192, 94] on div "Message" at bounding box center [194, 94] width 26 height 6
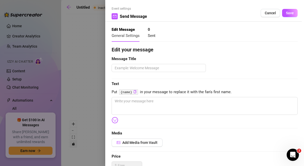
click at [154, 34] on span "Sent" at bounding box center [152, 35] width 8 height 5
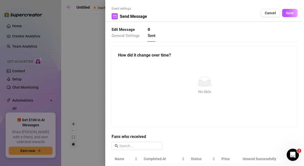
click at [130, 36] on span "General Settings" at bounding box center [126, 35] width 28 height 5
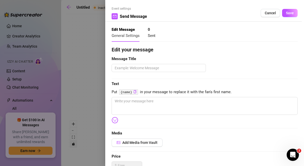
click at [275, 7] on div "Event settings Send Message Cancel Save" at bounding box center [205, 13] width 186 height 15
click at [272, 14] on span "Cancel" at bounding box center [270, 13] width 11 height 4
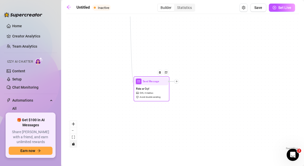
drag, startPoint x: 220, startPoint y: 96, endPoint x: 178, endPoint y: 82, distance: 45.0
click at [178, 82] on icon "plus" at bounding box center [177, 81] width 3 height 3
click at [177, 82] on icon "plus" at bounding box center [176, 81] width 3 height 3
click at [188, 107] on div "If True If False Wait for 2m Send Message Teaser Wait for 3m Send Message Welco…" at bounding box center [182, 84] width 233 height 135
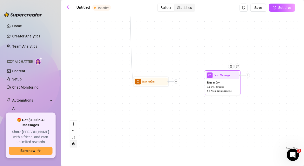
drag, startPoint x: 154, startPoint y: 91, endPoint x: 226, endPoint y: 85, distance: 71.7
click at [226, 85] on div "Ride or Cry! $ 45 , 4 medias Avoid double sending" at bounding box center [223, 86] width 34 height 15
click at [242, 77] on div at bounding box center [245, 75] width 11 height 4
click at [242, 77] on div at bounding box center [242, 76] width 2 height 2
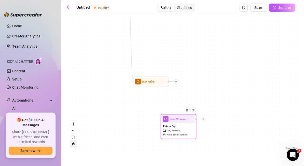
drag, startPoint x: 243, startPoint y: 77, endPoint x: 197, endPoint y: 121, distance: 63.2
click at [197, 121] on div at bounding box center [200, 119] width 11 height 4
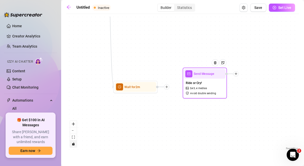
drag, startPoint x: 179, startPoint y: 142, endPoint x: 215, endPoint y: 81, distance: 70.1
click at [215, 81] on div "Ride or Cry! $ 45 , 4 medias Avoid double sending" at bounding box center [205, 88] width 42 height 19
click at [223, 63] on img at bounding box center [223, 63] width 4 height 4
click at [249, 103] on div "If True If False Wait for 2m Send Message Teaser Wait for 3m Send Message Welco…" at bounding box center [182, 84] width 233 height 135
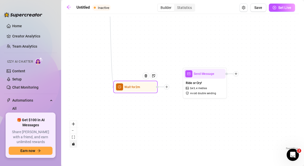
drag, startPoint x: 168, startPoint y: 88, endPoint x: 170, endPoint y: 87, distance: 2.9
click at [169, 87] on div at bounding box center [166, 86] width 5 height 5
click at [170, 87] on div at bounding box center [168, 86] width 5 height 5
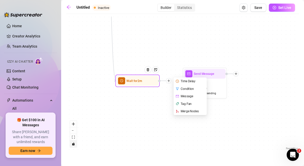
drag, startPoint x: 170, startPoint y: 86, endPoint x: 171, endPoint y: 80, distance: 6.4
click at [171, 80] on div at bounding box center [168, 80] width 5 height 5
click at [186, 110] on div "Merge Nodes" at bounding box center [191, 111] width 32 height 8
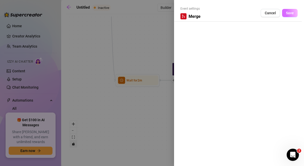
click at [284, 13] on button "Save" at bounding box center [290, 13] width 16 height 8
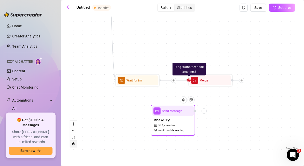
drag, startPoint x: 214, startPoint y: 83, endPoint x: 181, endPoint y: 120, distance: 49.9
click at [181, 120] on div "Ride or Cry! $ 45 , 4 medias Avoid double sending" at bounding box center [173, 125] width 42 height 19
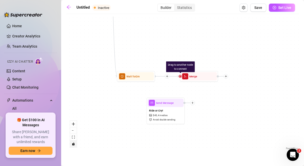
drag, startPoint x: 162, startPoint y: 79, endPoint x: 156, endPoint y: 78, distance: 6.0
click at [156, 78] on div "If True If False Drag to another node to connect Merge Wait for 2m Send Message…" at bounding box center [182, 84] width 233 height 135
drag, startPoint x: 179, startPoint y: 76, endPoint x: 146, endPoint y: 94, distance: 37.9
click at [146, 94] on div "If True If False Drag to another node to connect Merge Wait for 2m Send Message…" at bounding box center [182, 84] width 233 height 135
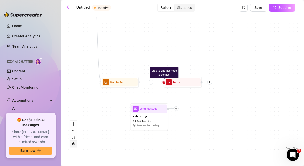
drag, startPoint x: 178, startPoint y: 78, endPoint x: 166, endPoint y: 76, distance: 12.1
click at [166, 76] on div "If True If False Drag to another node to connect Merge Wait for 2m Send Message…" at bounding box center [182, 84] width 233 height 135
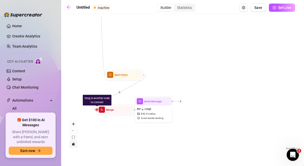
drag, startPoint x: 168, startPoint y: 76, endPoint x: 96, endPoint y: 112, distance: 80.3
click at [96, 112] on div "If True If False Drag to another node to connect Merge Wait for 2m Send Message…" at bounding box center [182, 84] width 233 height 135
click at [127, 134] on div "If True If False Drag to another node to connect Merge Wait for 2m Send Message…" at bounding box center [182, 84] width 233 height 135
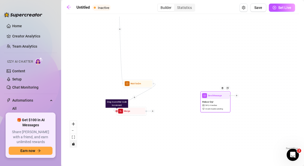
drag, startPoint x: 162, startPoint y: 110, endPoint x: 216, endPoint y: 101, distance: 55.1
click at [216, 101] on div "Ride or Cry! $ 45 , 4 medias Avoid double sending" at bounding box center [216, 105] width 28 height 13
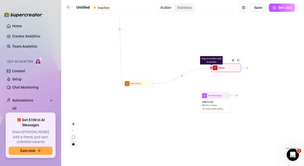
drag, startPoint x: 117, startPoint y: 113, endPoint x: 207, endPoint y: 65, distance: 102.5
click at [211, 65] on div "Drag to another node to connect Merge" at bounding box center [226, 68] width 30 height 8
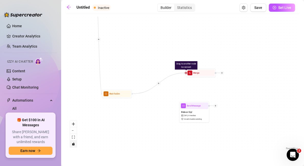
drag, startPoint x: 205, startPoint y: 65, endPoint x: 184, endPoint y: 75, distance: 23.5
click at [184, 75] on div "If True If False Drag to another node to connect Merge Wait for 2m Send Message…" at bounding box center [182, 84] width 233 height 135
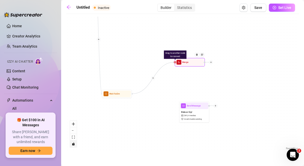
drag, startPoint x: 220, startPoint y: 74, endPoint x: 209, endPoint y: 63, distance: 15.9
click at [209, 63] on div at bounding box center [208, 62] width 9 height 4
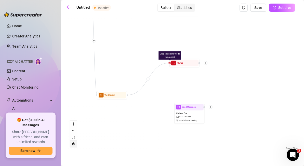
drag, startPoint x: 213, startPoint y: 63, endPoint x: 208, endPoint y: 64, distance: 5.1
click at [208, 64] on div "If True If False Drag to another node to connect Merge Wait for 2m Send Message…" at bounding box center [182, 84] width 233 height 135
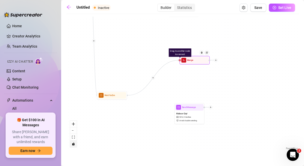
drag, startPoint x: 170, startPoint y: 64, endPoint x: 180, endPoint y: 61, distance: 10.9
click at [180, 61] on div "Drag to another node to connect Merge" at bounding box center [195, 60] width 30 height 8
drag, startPoint x: 160, startPoint y: 69, endPoint x: 159, endPoint y: 83, distance: 13.8
click at [159, 83] on div "If True If False Drag to another node to connect Merge Wait for 2m Send Message…" at bounding box center [182, 84] width 233 height 135
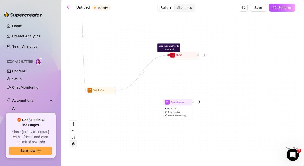
drag, startPoint x: 128, startPoint y: 96, endPoint x: 104, endPoint y: 80, distance: 29.2
click at [104, 80] on div "If True If False Drag to another node to connect Merge Wait for 2m Send Message…" at bounding box center [182, 84] width 233 height 135
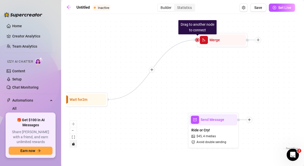
drag, startPoint x: 109, startPoint y: 75, endPoint x: 215, endPoint y: 93, distance: 107.5
click at [215, 93] on div "If True If False Drag to another node to connect Merge Wait for 2m Send Message…" at bounding box center [182, 84] width 233 height 135
click at [220, 19] on div "If True If False Drag to another node to connect Merge Wait for 2m Send Message…" at bounding box center [182, 84] width 233 height 135
drag, startPoint x: 194, startPoint y: 41, endPoint x: 196, endPoint y: 43, distance: 2.9
click at [196, 43] on div "If True If False Drag to another node to connect Merge Wait for 2m Send Message…" at bounding box center [182, 84] width 233 height 135
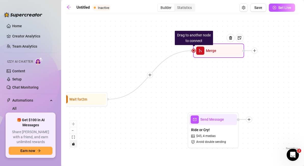
drag, startPoint x: 197, startPoint y: 41, endPoint x: 194, endPoint y: 51, distance: 10.6
click at [194, 51] on div "Drag to another node to connect Merge" at bounding box center [218, 51] width 51 height 14
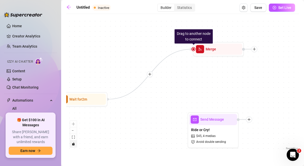
drag, startPoint x: 189, startPoint y: 49, endPoint x: 176, endPoint y: 70, distance: 24.3
click at [176, 70] on div "If True If False Drag to another node to connect Merge Wait for 2m Send Message…" at bounding box center [182, 84] width 233 height 135
drag, startPoint x: 188, startPoint y: 48, endPoint x: 175, endPoint y: 79, distance: 33.3
click at [175, 79] on div "If True If False Drag to another node to connect Merge Wait for 2m Send Message…" at bounding box center [182, 84] width 233 height 135
drag, startPoint x: 163, startPoint y: 59, endPoint x: 176, endPoint y: 76, distance: 20.7
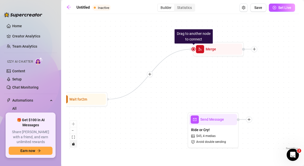
click at [176, 76] on div "If True If False Drag to another node to connect Merge Wait for 2m Send Message…" at bounding box center [182, 84] width 233 height 135
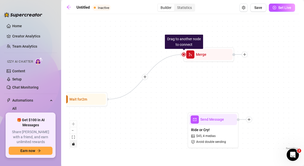
drag, startPoint x: 193, startPoint y: 44, endPoint x: 183, endPoint y: 51, distance: 11.6
click at [183, 51] on div "If True If False Drag to another node to connect Merge Wait for 2m Send Message…" at bounding box center [182, 84] width 233 height 135
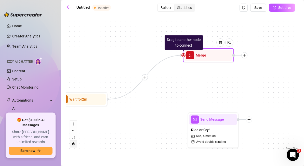
click at [185, 57] on div "Merge" at bounding box center [209, 55] width 48 height 11
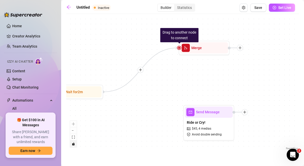
drag, startPoint x: 184, startPoint y: 63, endPoint x: 180, endPoint y: 55, distance: 8.9
click at [180, 55] on div "If True If False Drag to another node to connect Merge Wait for 2m Send Message…" at bounding box center [182, 84] width 233 height 135
click at [258, 72] on div "If True If False Drag to another node to connect Merge Wait for 2m Send Message…" at bounding box center [182, 84] width 233 height 135
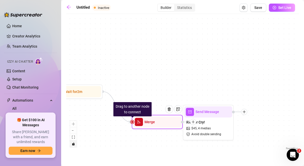
drag, startPoint x: 230, startPoint y: 49, endPoint x: 185, endPoint y: 123, distance: 87.1
click at [185, 123] on div at bounding box center [188, 122] width 15 height 6
click at [178, 139] on div "If True If False Drag to another node to connect Merge Wait for 2m Send Message…" at bounding box center [182, 84] width 233 height 135
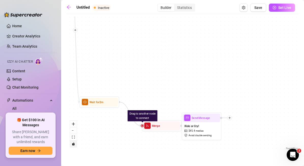
drag, startPoint x: 178, startPoint y: 139, endPoint x: 187, endPoint y: 79, distance: 61.1
click at [187, 79] on div "If True If False Drag to another node to connect Merge Wait for 2m Send Message…" at bounding box center [182, 84] width 233 height 135
drag, startPoint x: 142, startPoint y: 127, endPoint x: 191, endPoint y: 135, distance: 49.1
click at [178, 146] on div "If True If False Drag to another node to connect Merge Wait for 2m Send Message…" at bounding box center [182, 84] width 233 height 135
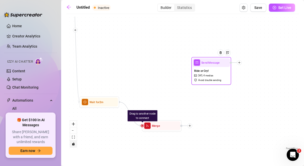
drag, startPoint x: 203, startPoint y: 124, endPoint x: 213, endPoint y: 69, distance: 56.5
click at [213, 69] on div "Ride or Cry! $ 45 , 4 medias Avoid double sending" at bounding box center [212, 75] width 38 height 17
drag, startPoint x: 142, startPoint y: 127, endPoint x: 193, endPoint y: 66, distance: 78.8
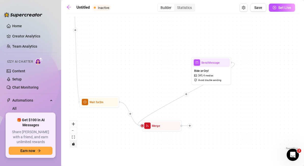
click at [228, 115] on div "If True If False Merge Wait for 2m Send Message Teaser Wait for 3m Send Message…" at bounding box center [182, 84] width 233 height 135
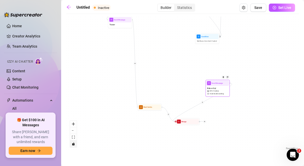
click at [221, 91] on div "Ride or Cry! $ 45 , 4 medias Avoid double sending" at bounding box center [218, 91] width 23 height 10
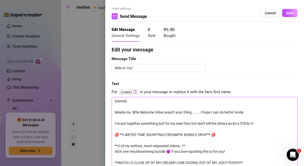
scroll to position [27, 0]
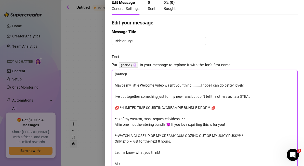
drag, startPoint x: 252, startPoint y: 84, endPoint x: 107, endPoint y: 85, distance: 145.7
click at [107, 85] on div "Event settings Send Message Cancel Save Edit Message General Settings 0 Sent 0 …" at bounding box center [204, 83] width 199 height 166
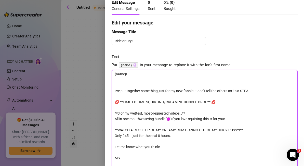
click at [119, 84] on textarea "{name}! I've put together something just for my new fans but don't tell the oth…" at bounding box center [205, 127] width 186 height 115
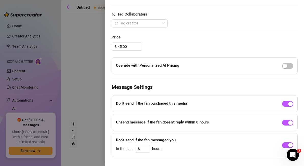
scroll to position [305, 0]
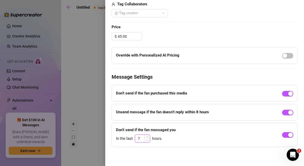
click at [147, 141] on span "Decrease Value" at bounding box center [147, 140] width 6 height 5
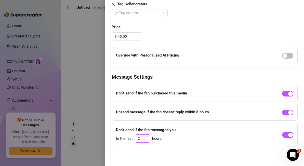
click at [148, 141] on span "Decrease Value" at bounding box center [147, 140] width 6 height 5
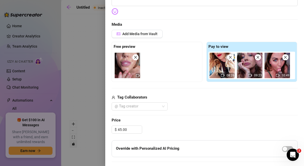
scroll to position [0, 0]
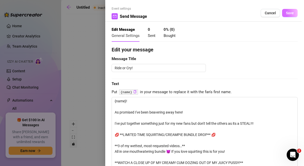
click at [292, 13] on span "Save" at bounding box center [290, 13] width 8 height 4
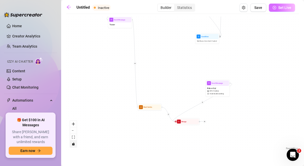
click at [281, 7] on span "Set Live" at bounding box center [285, 8] width 13 height 4
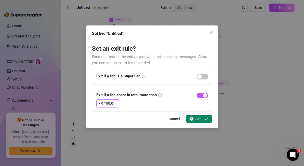
click at [116, 102] on icon "up" at bounding box center [117, 102] width 2 height 1
drag, startPoint x: 114, startPoint y: 104, endPoint x: 104, endPoint y: 103, distance: 10.2
click at [104, 103] on div "100.00" at bounding box center [111, 104] width 15 height 8
drag, startPoint x: 104, startPoint y: 103, endPoint x: 116, endPoint y: 104, distance: 12.2
click at [116, 104] on div "100.00" at bounding box center [111, 104] width 15 height 8
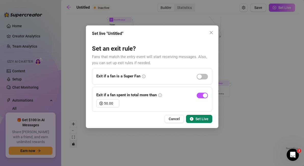
click at [202, 120] on span "Set Live" at bounding box center [202, 119] width 13 height 4
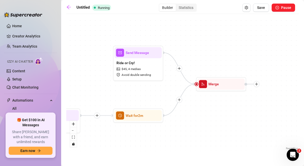
drag, startPoint x: 181, startPoint y: 120, endPoint x: 219, endPoint y: 120, distance: 37.8
click at [219, 120] on div "If True If False Merge Wait for 2m Send Message Teaser Wait for 3m Send Message…" at bounding box center [182, 84] width 233 height 135
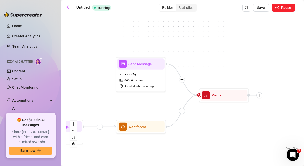
drag, startPoint x: 224, startPoint y: 112, endPoint x: 227, endPoint y: 123, distance: 11.6
click at [227, 123] on div "If True If False Merge Wait for 2m Send Message Teaser Wait for 3m Send Message…" at bounding box center [182, 84] width 233 height 135
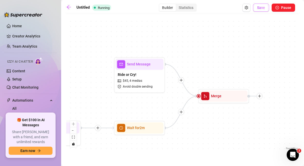
click at [262, 7] on span "Save" at bounding box center [261, 8] width 8 height 4
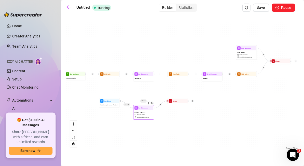
click at [144, 113] on span "Ride or Cry........." at bounding box center [140, 112] width 11 height 2
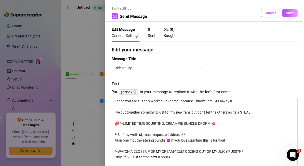
click at [268, 10] on button "Cancel" at bounding box center [270, 13] width 19 height 8
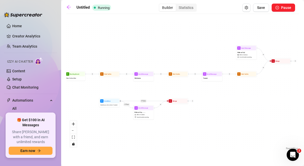
click at [131, 103] on div "If True If False Merge Wait for 2m Send Message Teaser Wait for 3m Send Message…" at bounding box center [182, 84] width 233 height 135
click at [16, 24] on link "Home" at bounding box center [17, 26] width 10 height 4
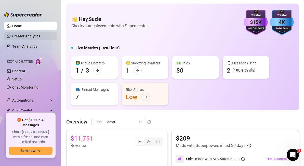
click at [38, 36] on link "Creator Analytics" at bounding box center [32, 36] width 41 height 8
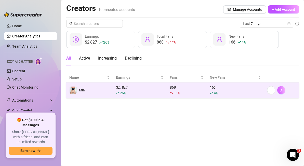
click at [280, 91] on button "button" at bounding box center [282, 90] width 8 height 8
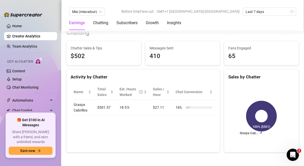
scroll to position [161, 0]
click at [18, 27] on link "Home" at bounding box center [17, 26] width 10 height 4
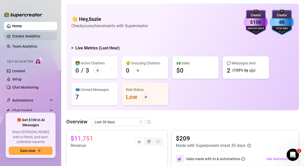
click at [27, 35] on link "Creator Analytics" at bounding box center [32, 36] width 41 height 8
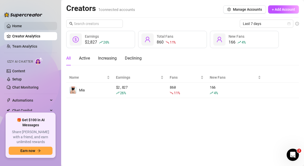
click at [16, 27] on link "Home" at bounding box center [17, 26] width 10 height 4
